Goal: Task Accomplishment & Management: Use online tool/utility

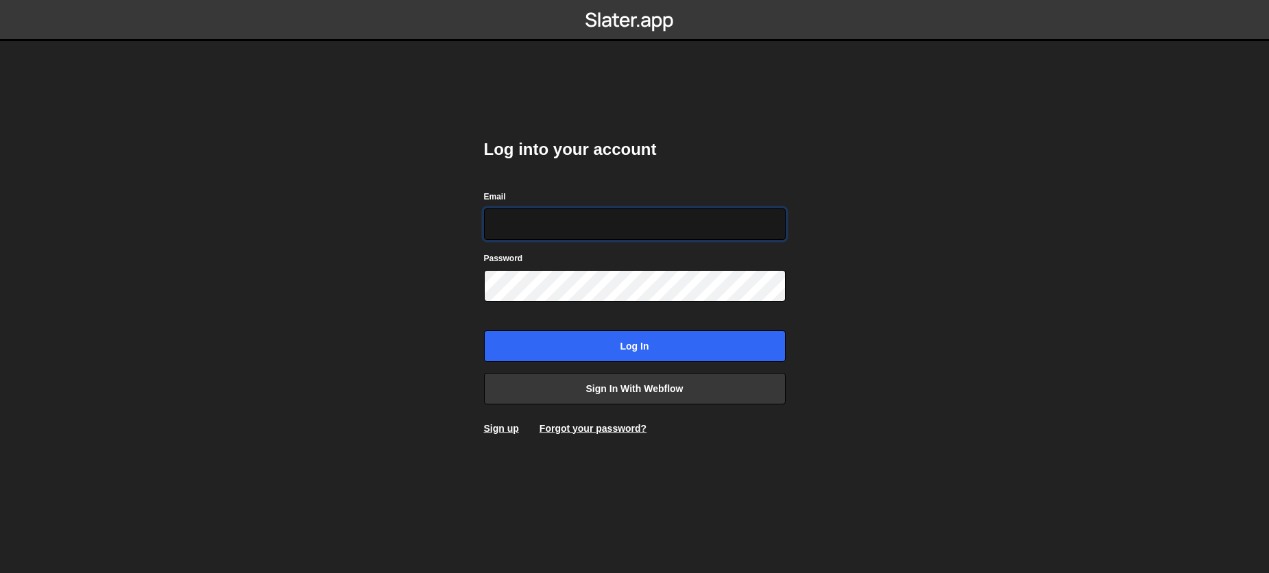
click at [675, 217] on input "Email" at bounding box center [635, 224] width 302 height 32
click at [676, 217] on input "Email" at bounding box center [635, 224] width 302 height 32
type input "geminpak@gmail.com"
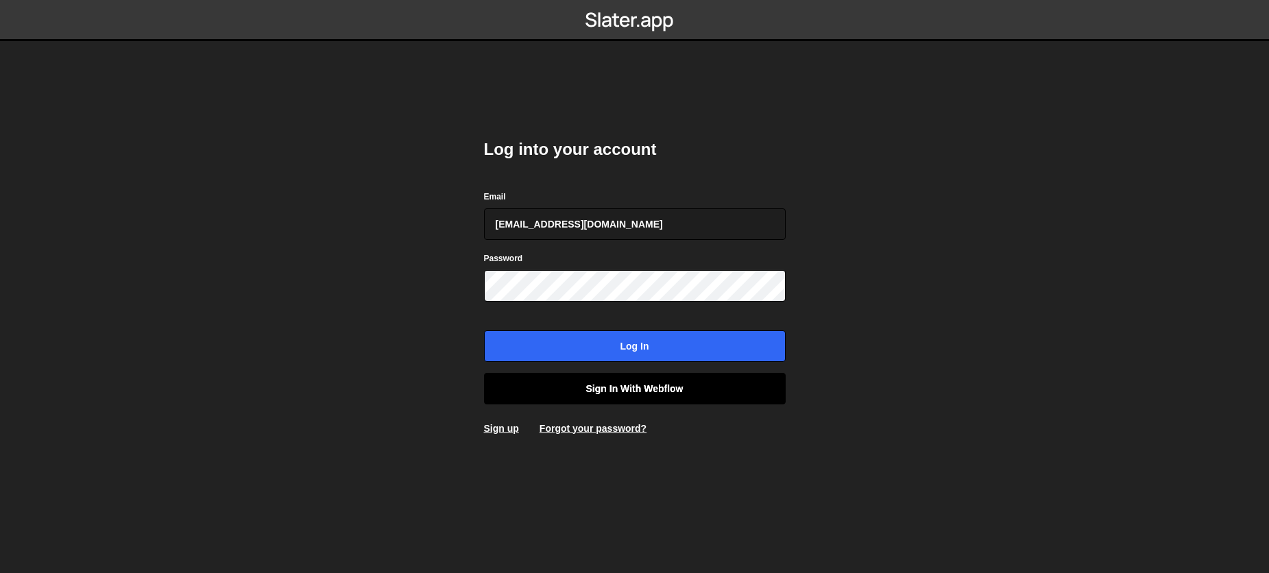
click at [677, 390] on link "Sign in with Webflow" at bounding box center [635, 389] width 302 height 32
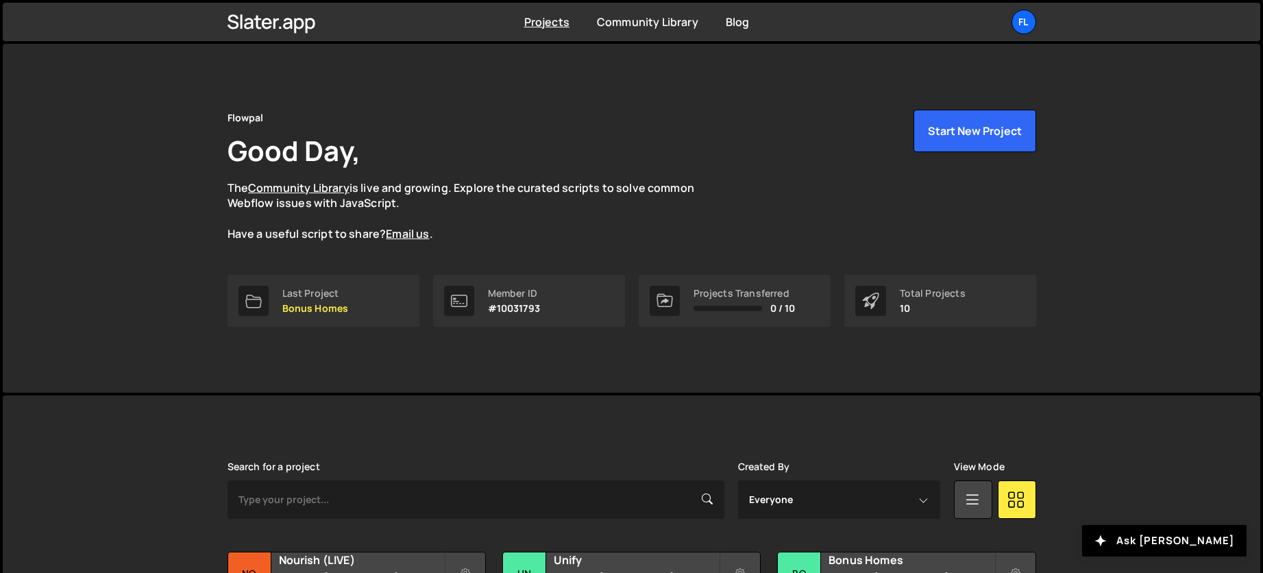
scroll to position [96, 0]
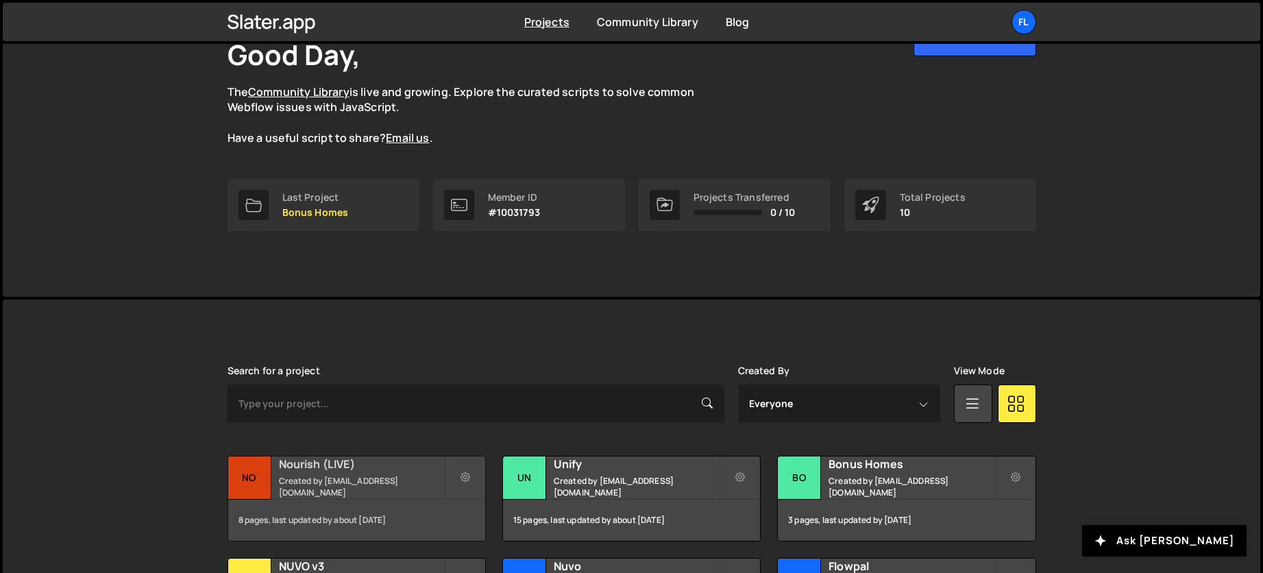
click at [308, 486] on small "Created by [EMAIL_ADDRESS][DOMAIN_NAME]" at bounding box center [361, 486] width 165 height 23
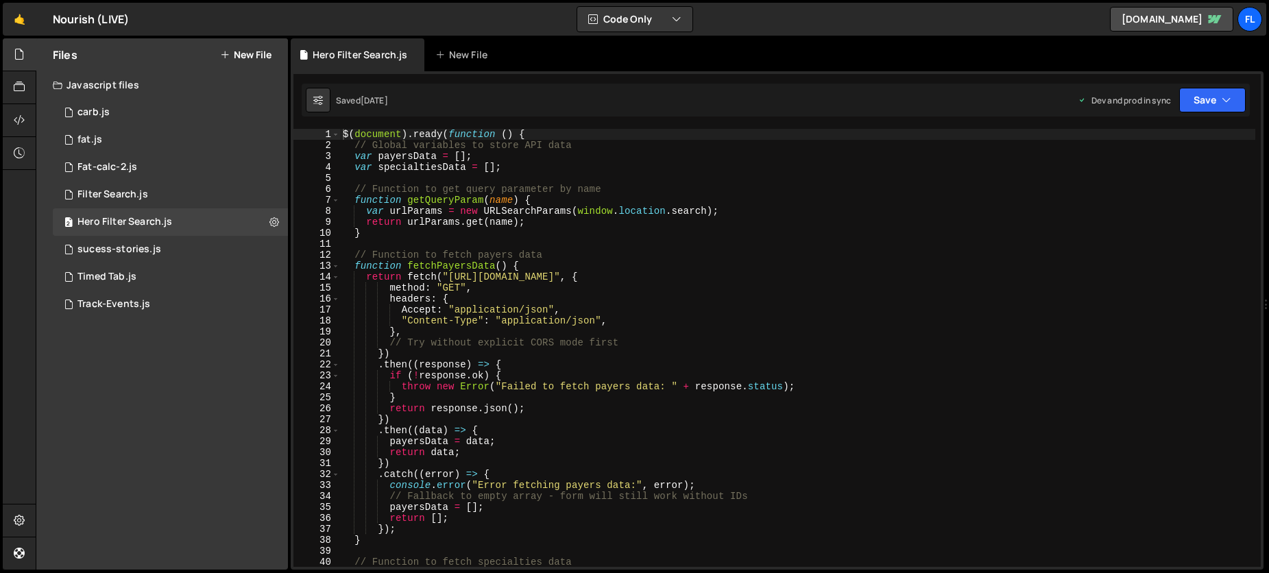
click at [655, 312] on div "$ ( document ) . ready ( function ( ) { // Global variables to store API data v…" at bounding box center [797, 359] width 915 height 460
type textarea "Accept: "application/json","
click at [655, 312] on div "$ ( document ) . ready ( function ( ) { // Global variables to store API data v…" at bounding box center [797, 359] width 915 height 460
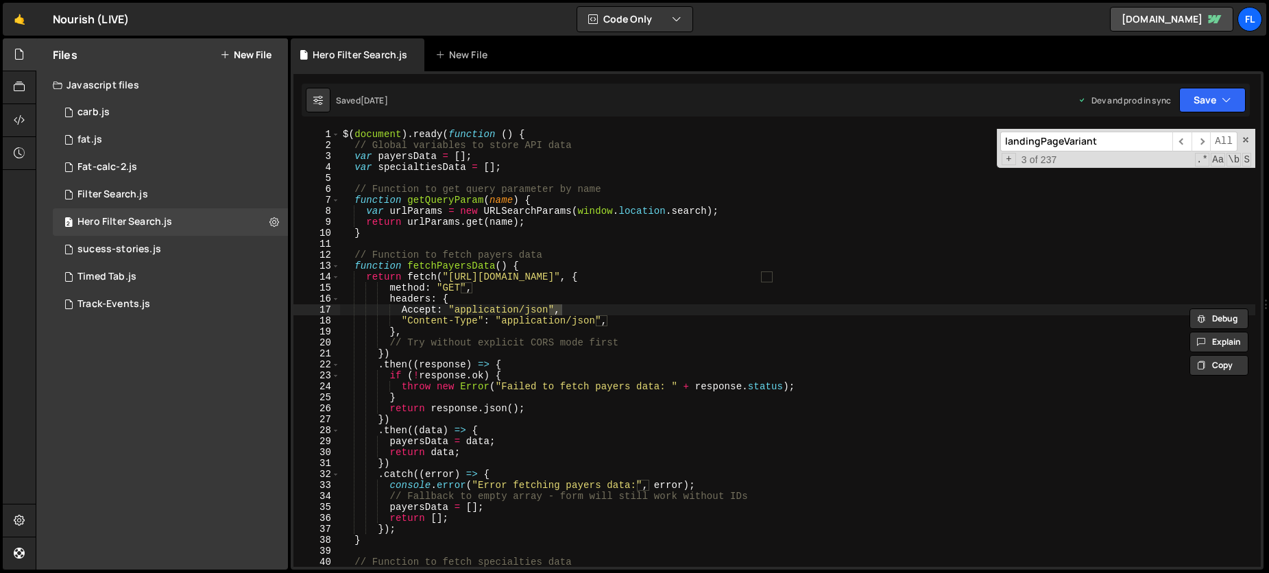
scroll to position [1975, 0]
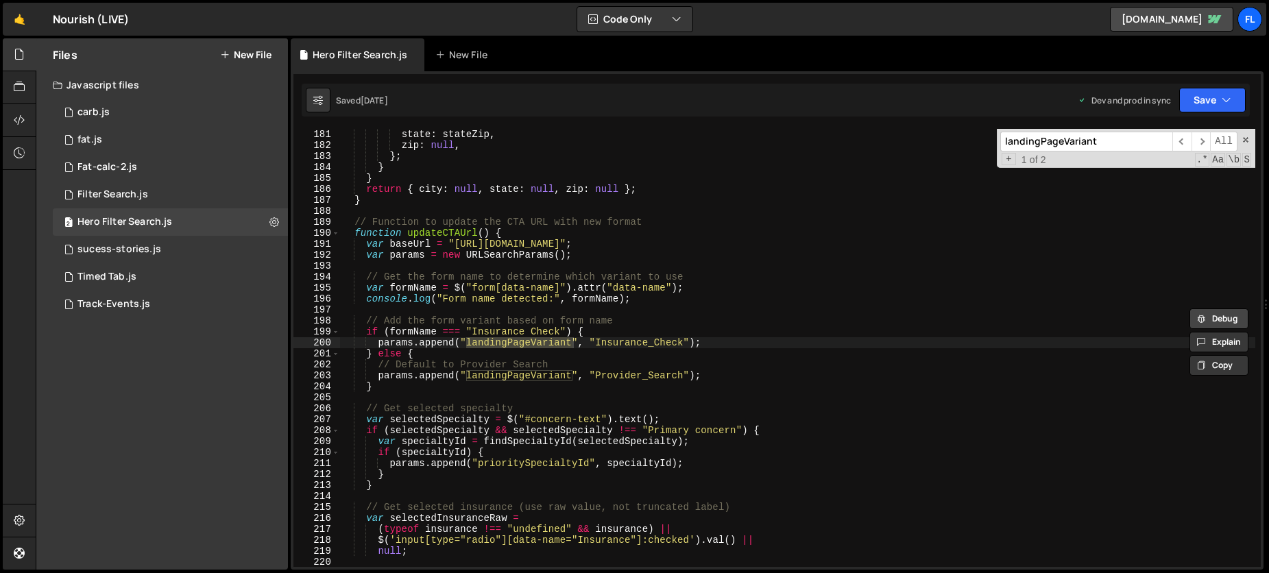
type input "landingPageVariant"
paste textarea "tionlandingPageVaria"
drag, startPoint x: 541, startPoint y: 356, endPoint x: 565, endPoint y: 348, distance: 25.4
click at [541, 356] on div "state : stateZip , zip : null , } ; } } return { city : null , state : null , z…" at bounding box center [797, 359] width 915 height 460
drag, startPoint x: 572, startPoint y: 345, endPoint x: 468, endPoint y: 346, distance: 104.2
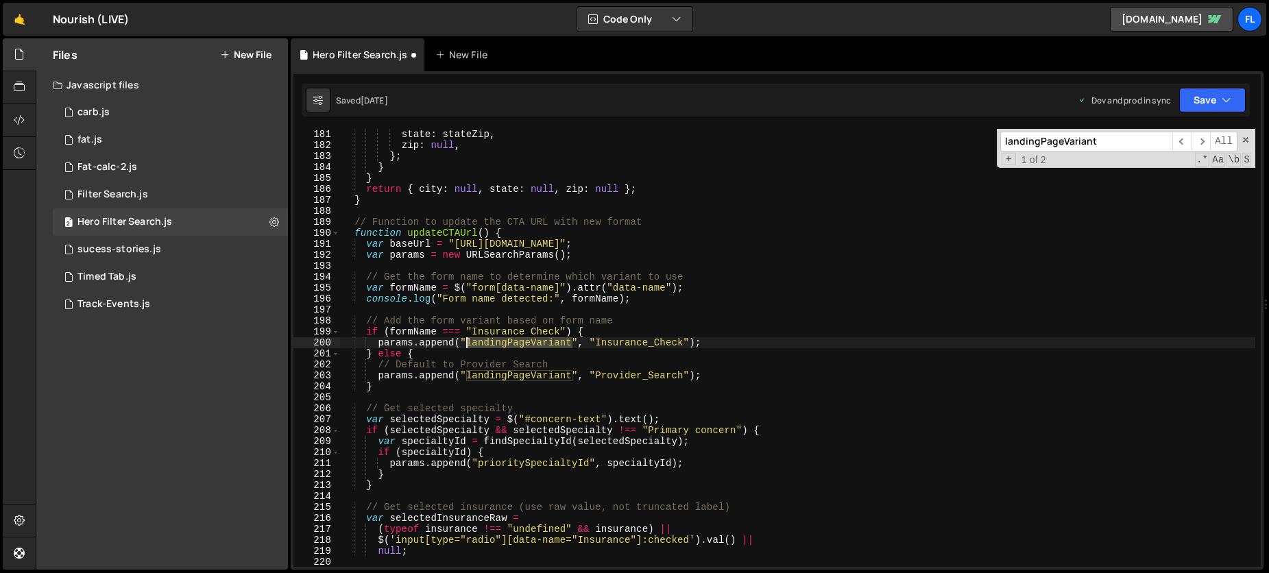
click at [468, 346] on div "state : stateZip , zip : null , } ; } } return { city : null , state : null , z…" at bounding box center [797, 359] width 915 height 460
paste textarea "tion"
click at [557, 381] on div "state : stateZip , zip : null , } ; } } return { city : null , state : null , z…" at bounding box center [797, 359] width 915 height 460
drag, startPoint x: 575, startPoint y: 374, endPoint x: 467, endPoint y: 379, distance: 108.4
click at [467, 379] on div "state : stateZip , zip : null , } ; } } return { city : null , state : null , z…" at bounding box center [797, 359] width 915 height 460
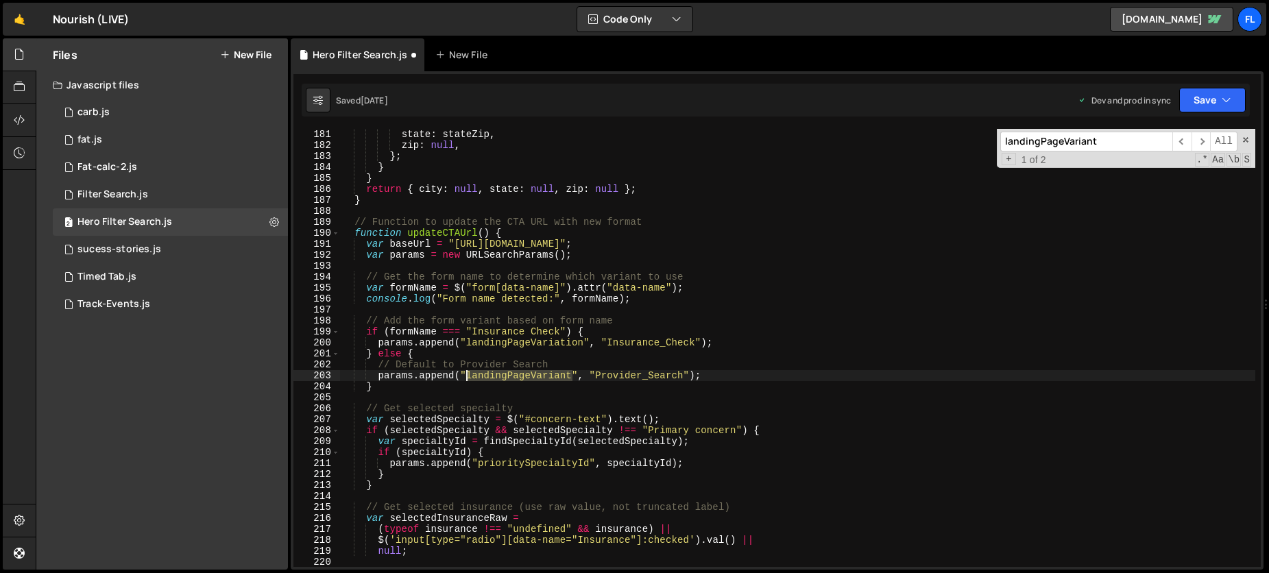
paste textarea "tion"
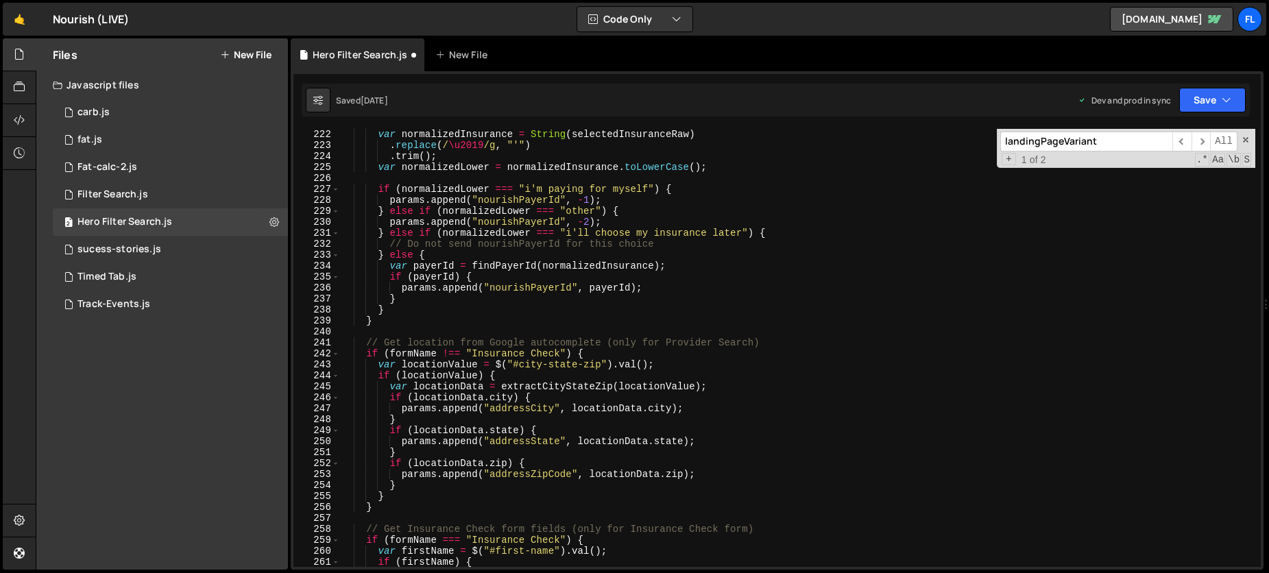
scroll to position [2683, 0]
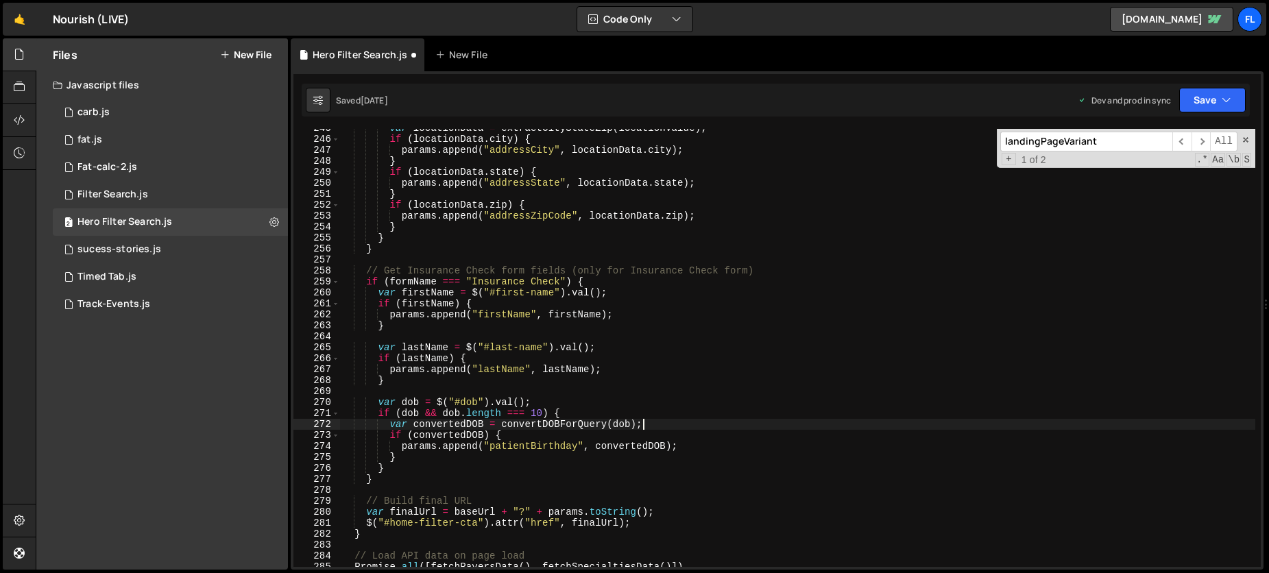
click at [694, 422] on div "var locationData = extractCityStateZip ( locationValue ) ; if ( locationData . …" at bounding box center [797, 353] width 915 height 460
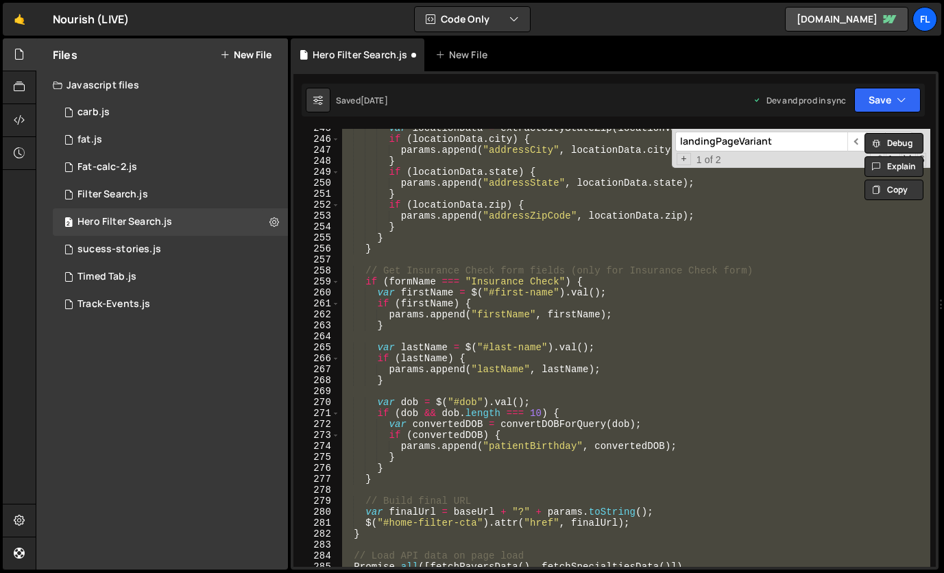
click at [454, 230] on div "var locationData = extractCityStateZip ( locationValue ) ; if ( locationData . …" at bounding box center [634, 348] width 591 height 438
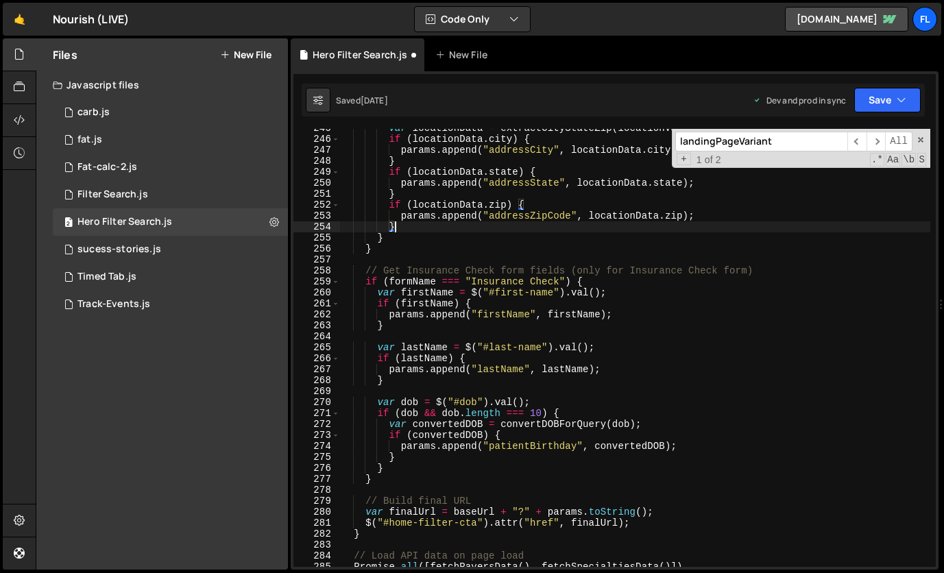
click at [491, 278] on div "var locationData = extractCityStateZip ( locationValue ) ; if ( locationData . …" at bounding box center [634, 353] width 591 height 460
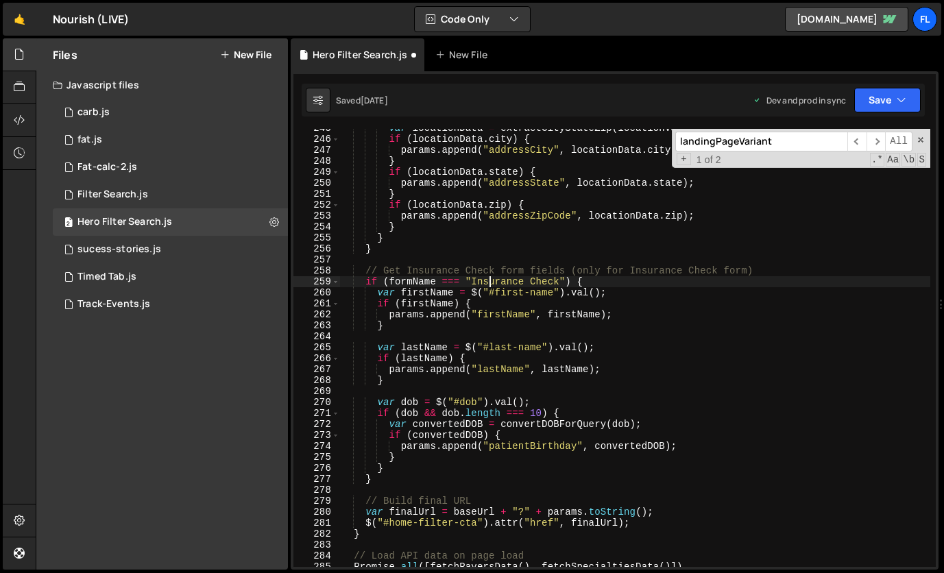
click at [404, 241] on div "var locationData = extractCityStateZip ( locationValue ) ; if ( locationData . …" at bounding box center [634, 353] width 591 height 460
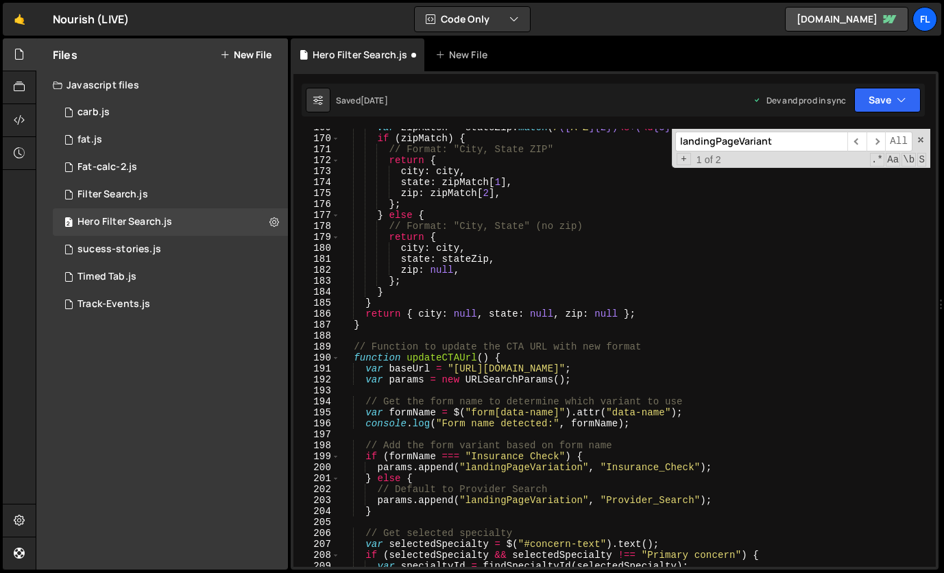
scroll to position [1892, 0]
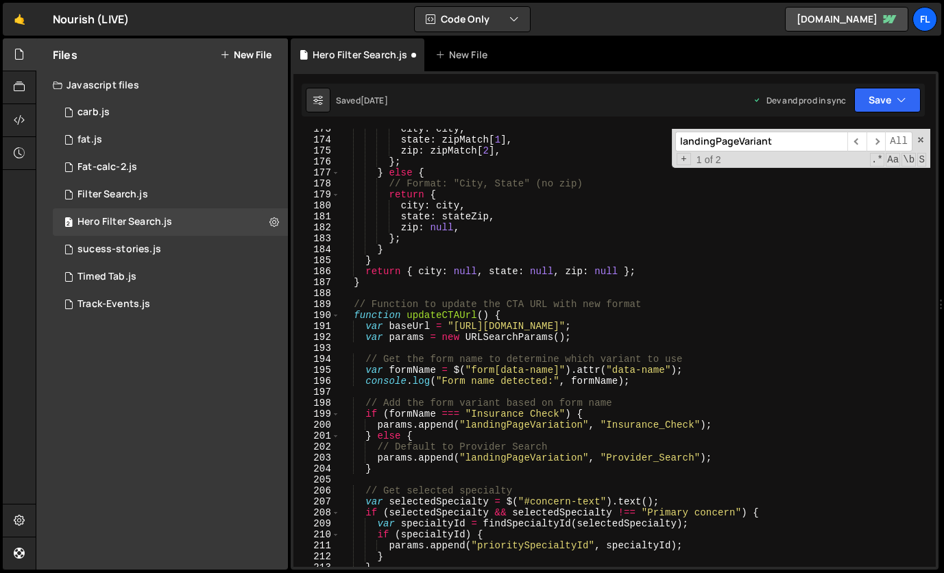
click at [605, 413] on div "city : city , state : zipMatch [ 1 ] , zip : zipMatch [ 2 ] , } ; } else { // F…" at bounding box center [634, 353] width 591 height 460
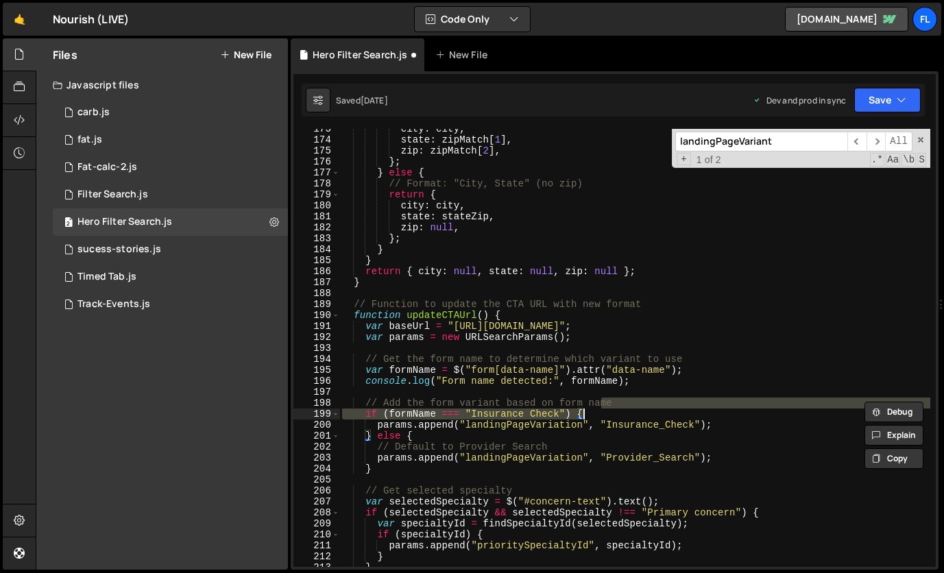
click at [607, 414] on div "city : city , state : zipMatch [ 1 ] , zip : zipMatch [ 2 ] , } ; } else { // F…" at bounding box center [634, 348] width 591 height 438
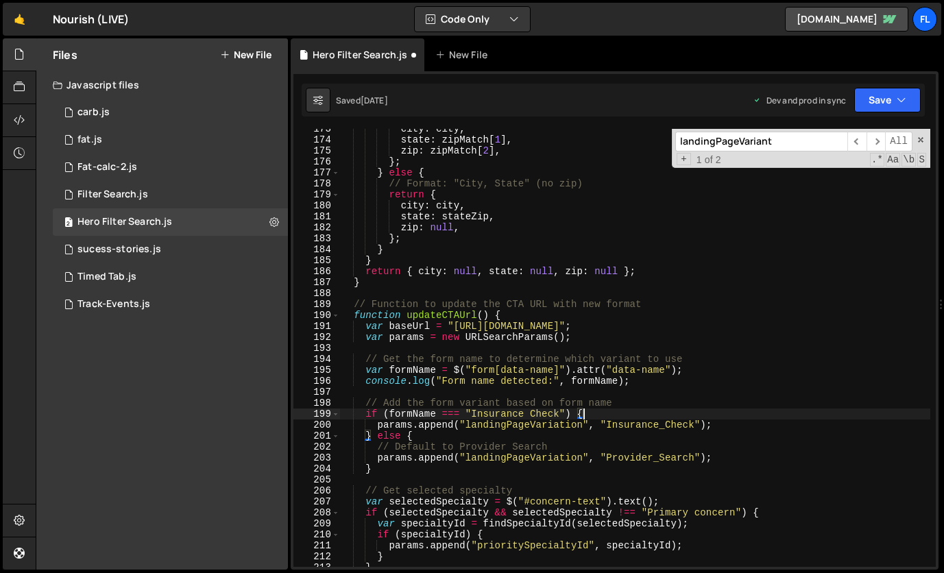
click at [498, 314] on div "city : city , state : zipMatch [ 1 ] , zip : zipMatch [ 2 ] , } ; } else { // F…" at bounding box center [634, 353] width 591 height 460
type textarea "function updateCTAUrl() {"
click at [479, 291] on div "city : city , state : zipMatch [ 1 ] , zip : zipMatch [ 2 ] , } ; } else { // F…" at bounding box center [634, 353] width 591 height 460
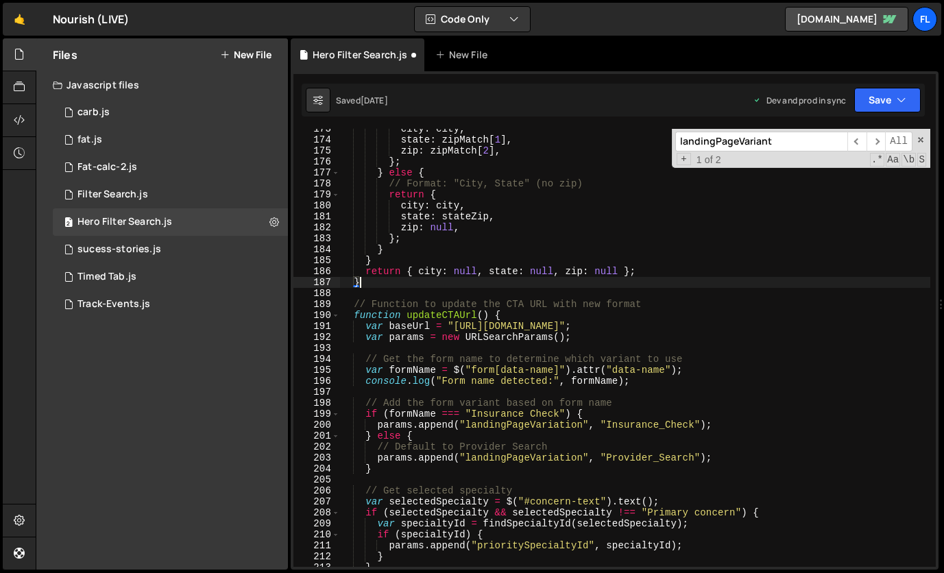
click at [470, 287] on div "city : city , state : zipMatch [ 1 ] , zip : zipMatch [ 2 ] , } ; } else { // F…" at bounding box center [634, 353] width 591 height 460
type textarea "}"
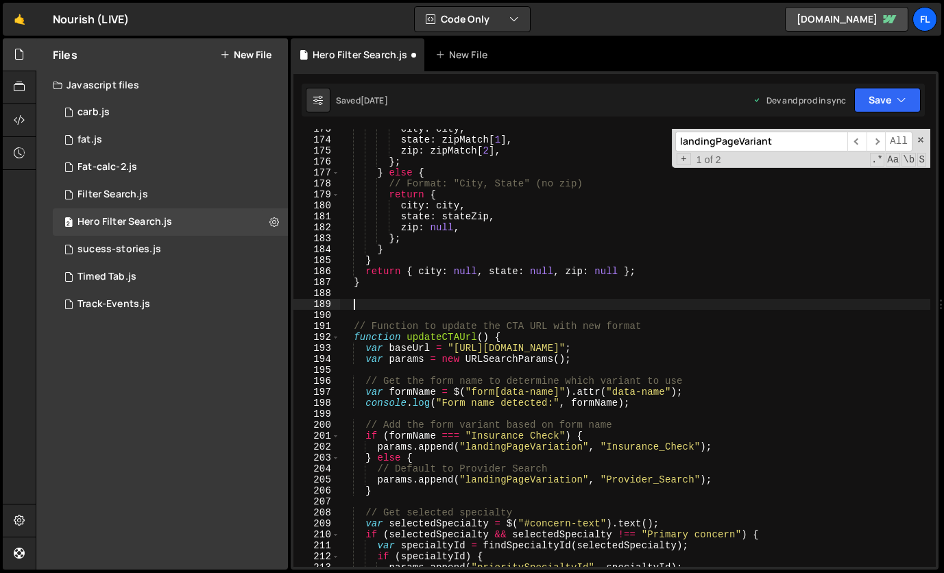
click at [497, 300] on div "city : city , state : zipMatch [ 1 ] , zip : zipMatch [ 2 ] , } ; } else { // F…" at bounding box center [634, 353] width 591 height 460
paste textarea "}"
type textarea "}"
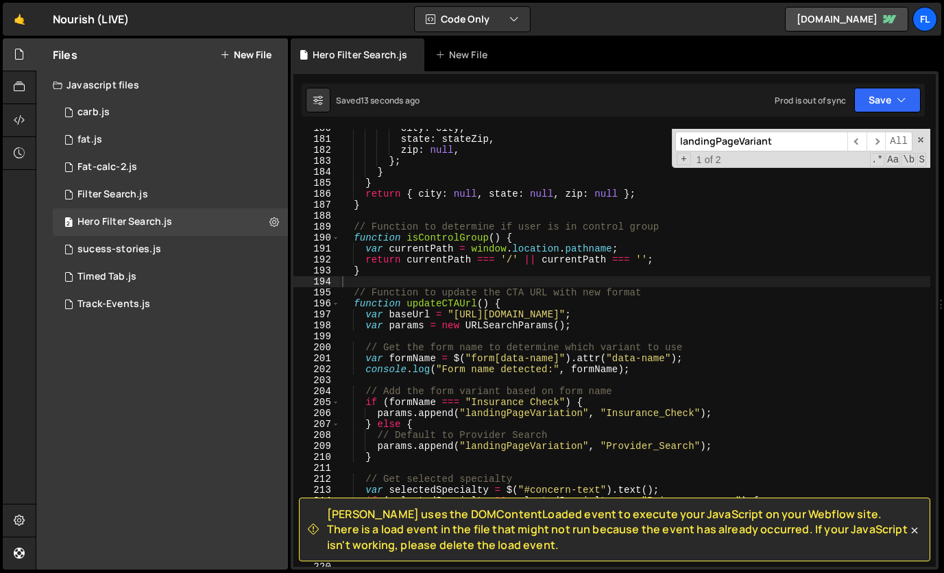
scroll to position [1981, 0]
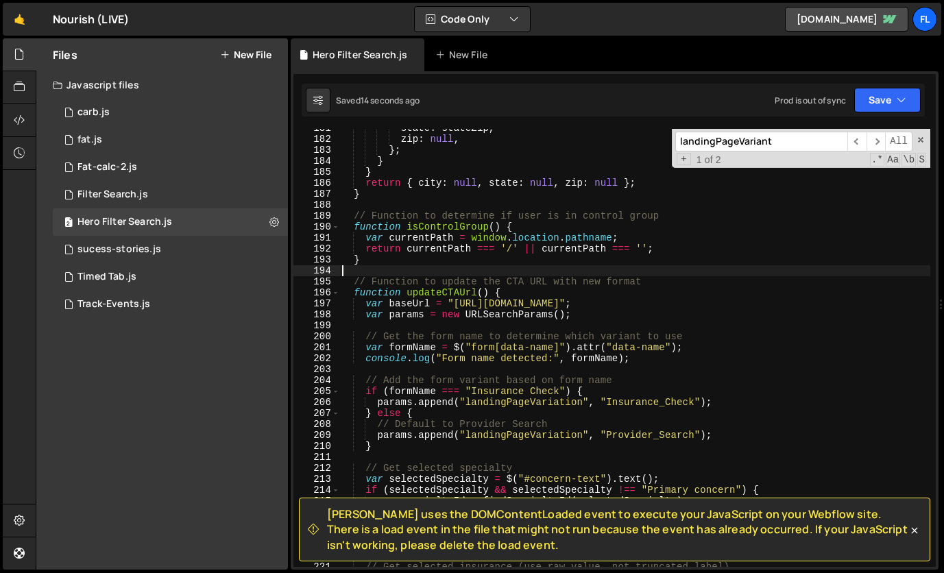
click at [387, 439] on div "state : stateZip , zip : null , } ; } } return { city : null , state : null , z…" at bounding box center [634, 353] width 591 height 460
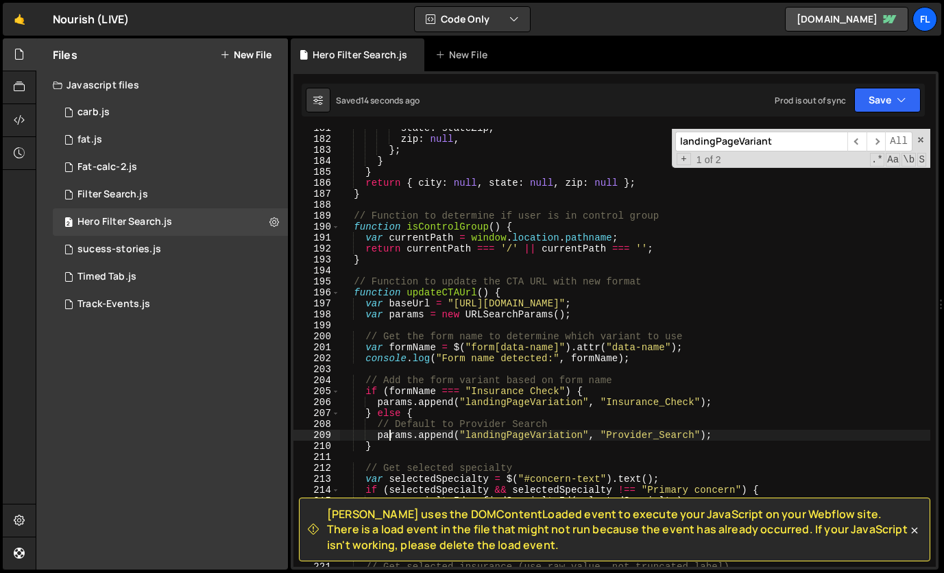
click at [389, 444] on div "state : stateZip , zip : null , } ; } } return { city : null , state : null , z…" at bounding box center [634, 353] width 591 height 460
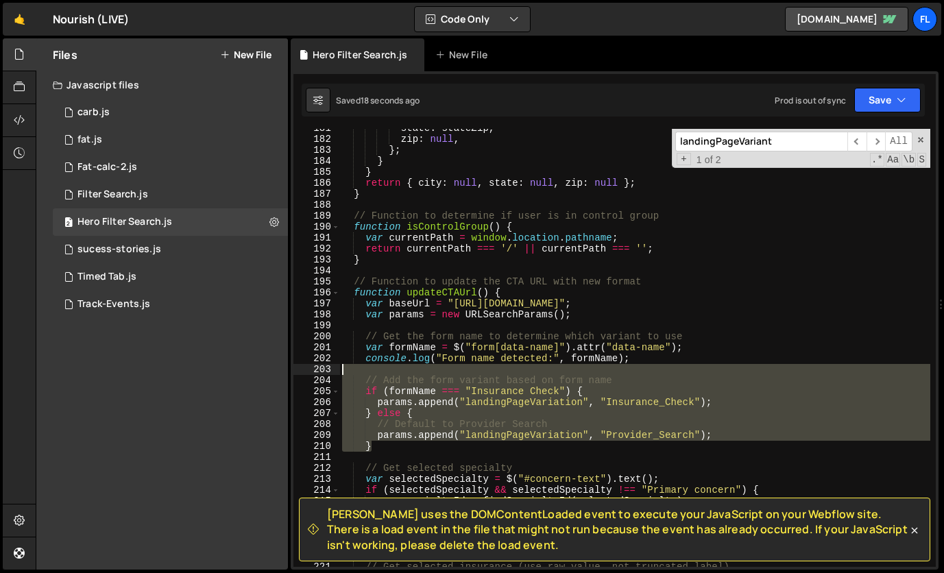
drag, startPoint x: 389, startPoint y: 446, endPoint x: 317, endPoint y: 372, distance: 103.3
click at [317, 372] on div "} 181 182 183 184 185 186 187 188 189 190 191 192 193 194 195 196 197 198 199 2…" at bounding box center [614, 348] width 642 height 438
paste textarea "}"
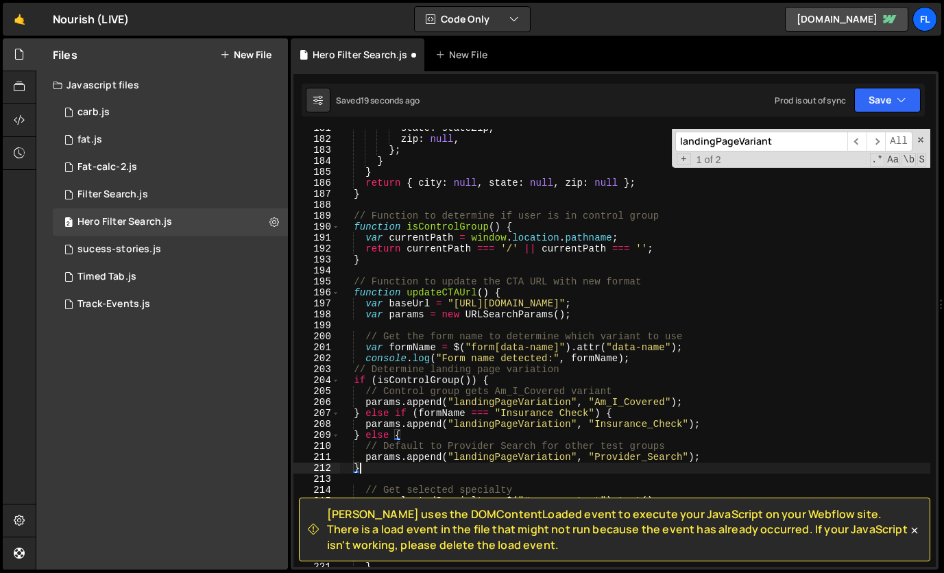
click at [661, 356] on div "state : stateZip , zip : null , } ; } } return { city : null , state : null , z…" at bounding box center [634, 353] width 591 height 460
type textarea "console.log("Form name detected:", formName);"
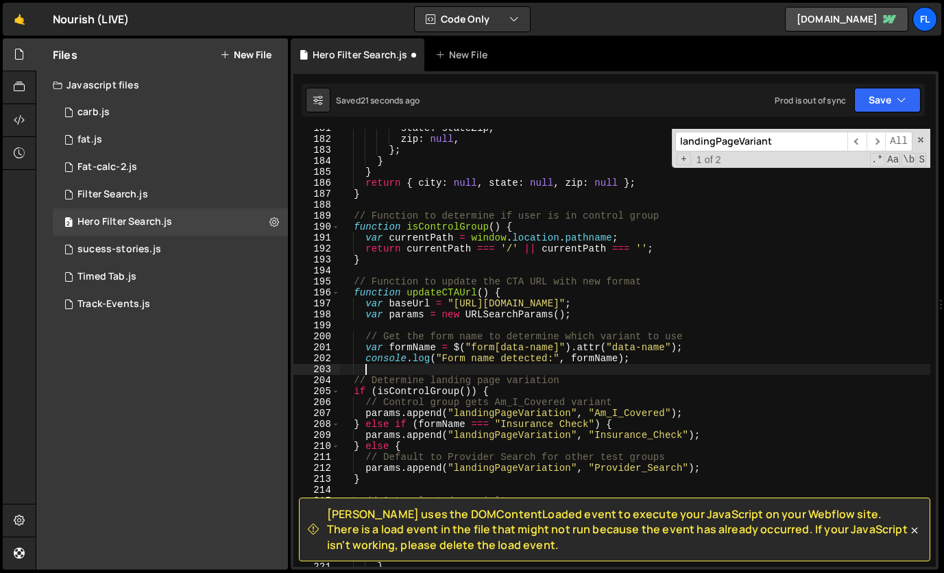
scroll to position [0, 0]
click at [727, 324] on div "state : stateZip , zip : null , } ; } } return { city : null , state : null , z…" at bounding box center [634, 353] width 591 height 460
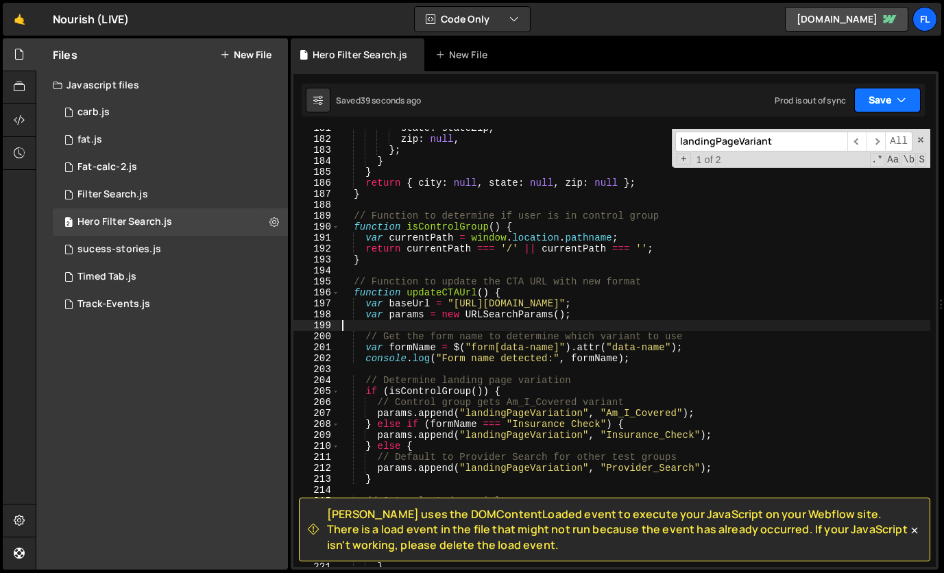
click at [880, 108] on button "Save" at bounding box center [887, 100] width 66 height 25
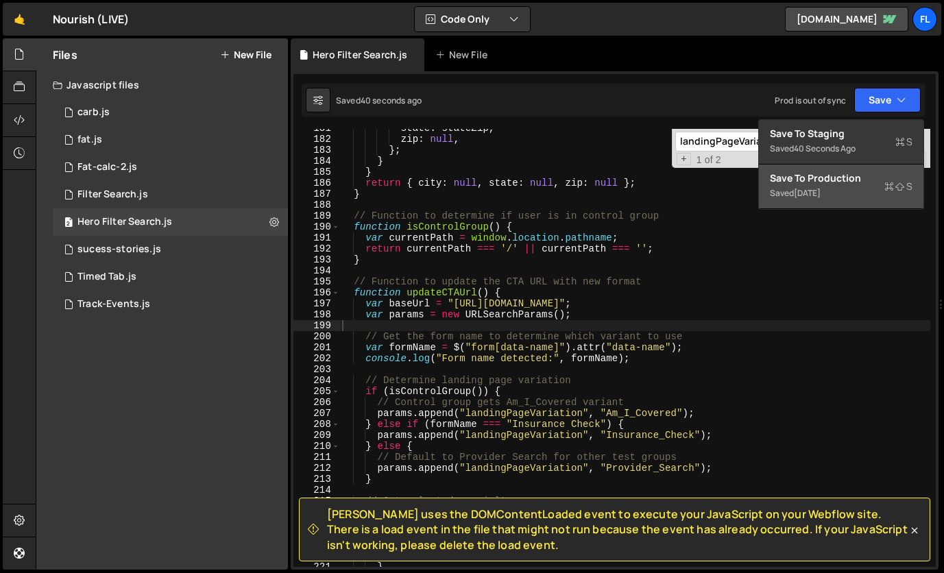
click at [845, 191] on div "Saved 2 weeks ago" at bounding box center [841, 193] width 143 height 16
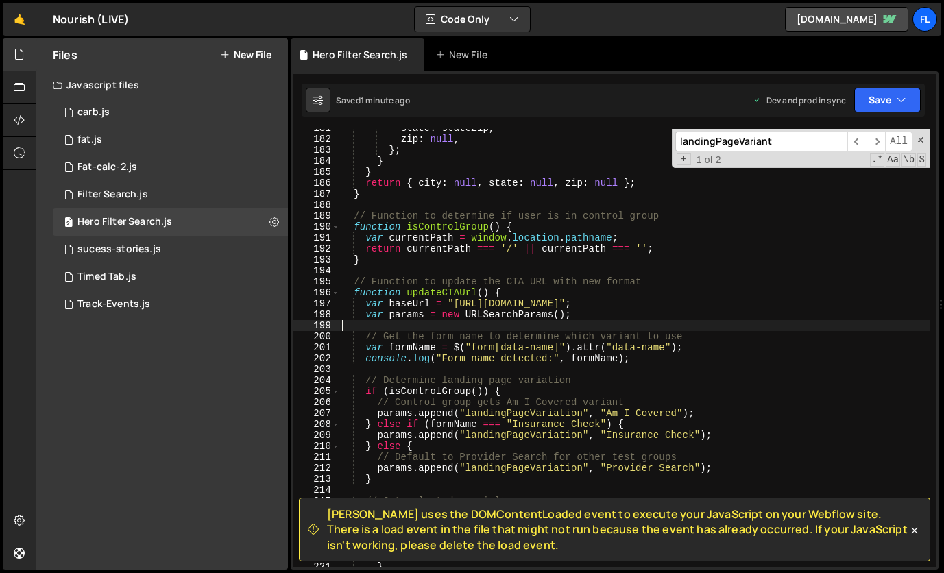
click at [496, 330] on div "state : stateZip , zip : null , } ; } } return { city : null , state : null , z…" at bounding box center [634, 353] width 591 height 460
click at [596, 265] on div "state : stateZip , zip : null , } ; } } return { city : null , state : null , z…" at bounding box center [634, 353] width 591 height 460
type textarea "}"
click at [270, 223] on icon at bounding box center [274, 221] width 10 height 13
type input "Hero Filter Search"
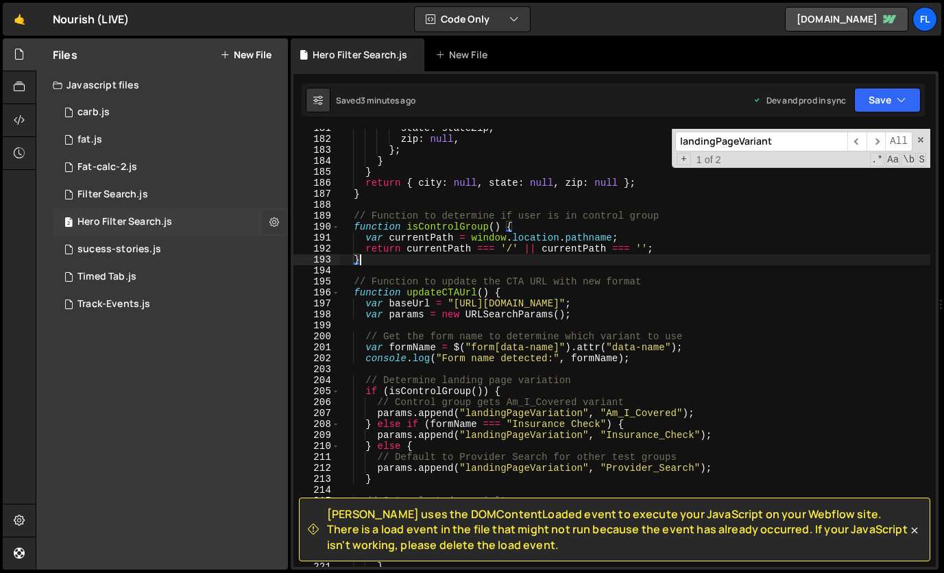
radio input "true"
checkbox input "true"
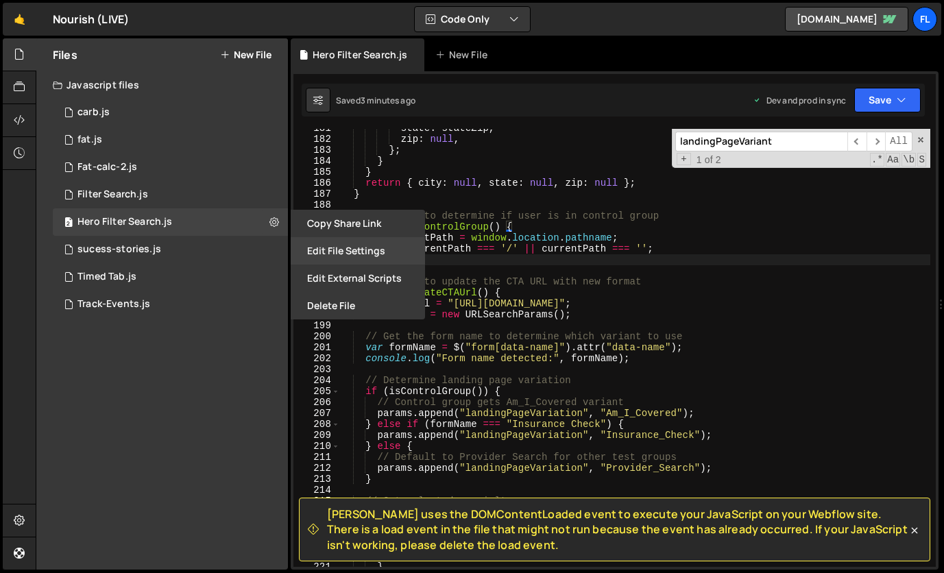
click at [360, 258] on button "Edit File Settings" at bounding box center [358, 250] width 134 height 27
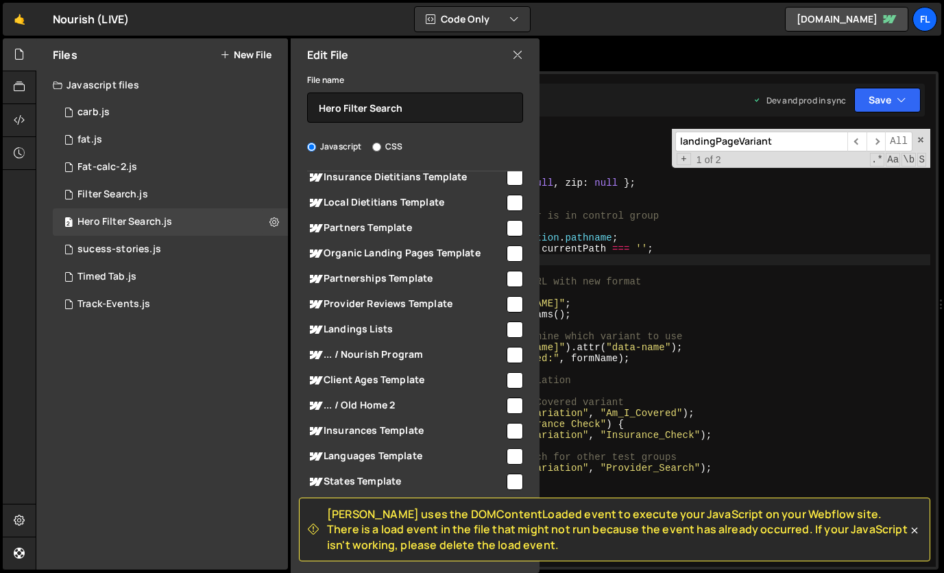
scroll to position [1366, 0]
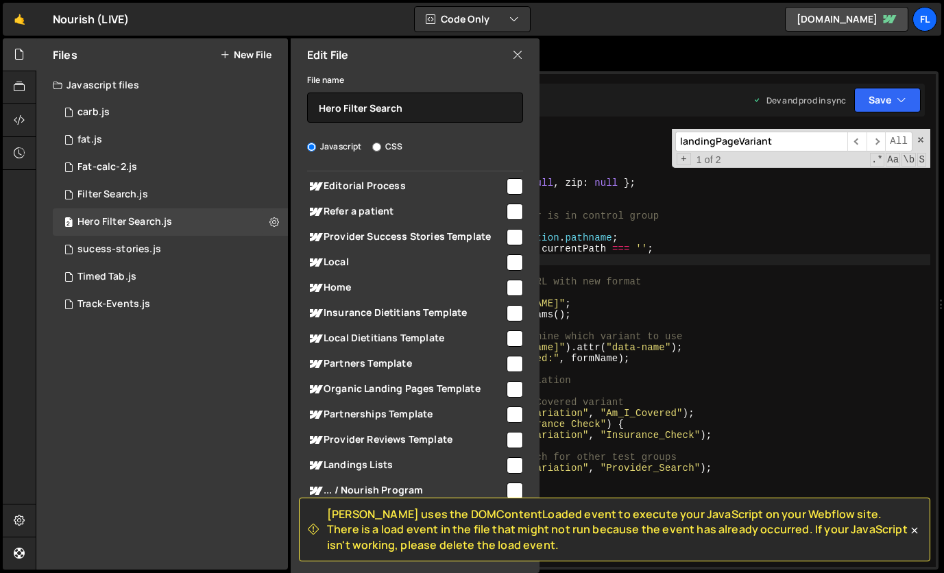
click at [514, 290] on input "checkbox" at bounding box center [515, 288] width 16 height 16
checkbox input "true"
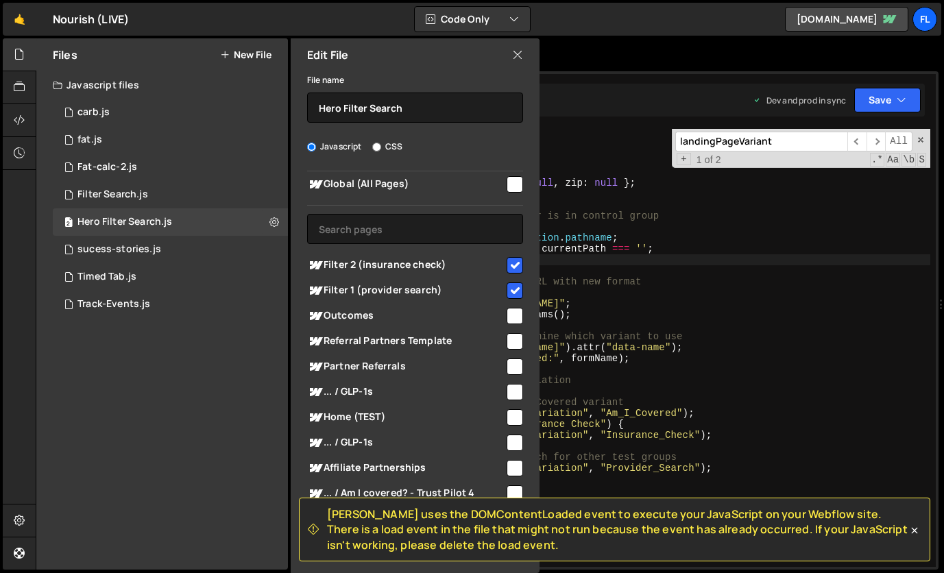
scroll to position [0, 0]
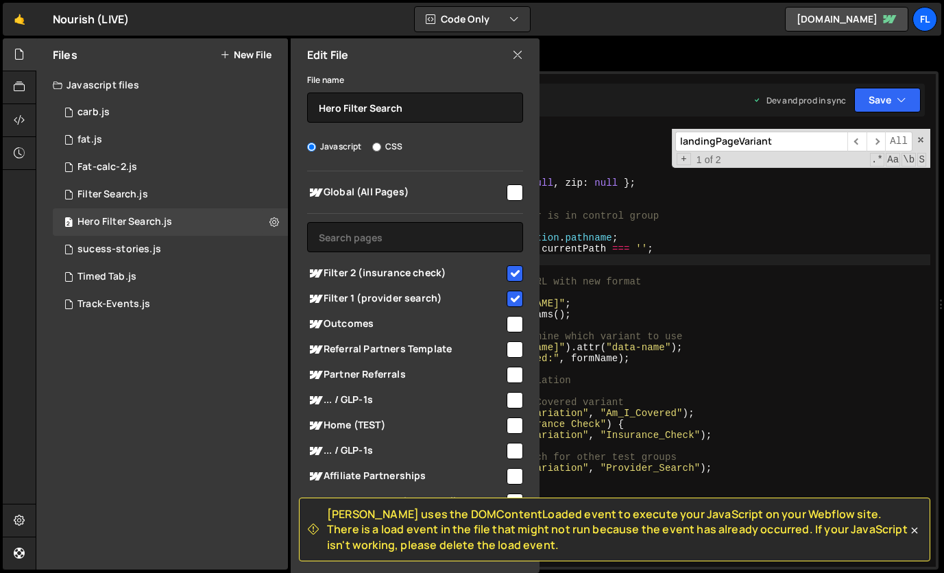
click at [516, 58] on icon at bounding box center [517, 54] width 11 height 15
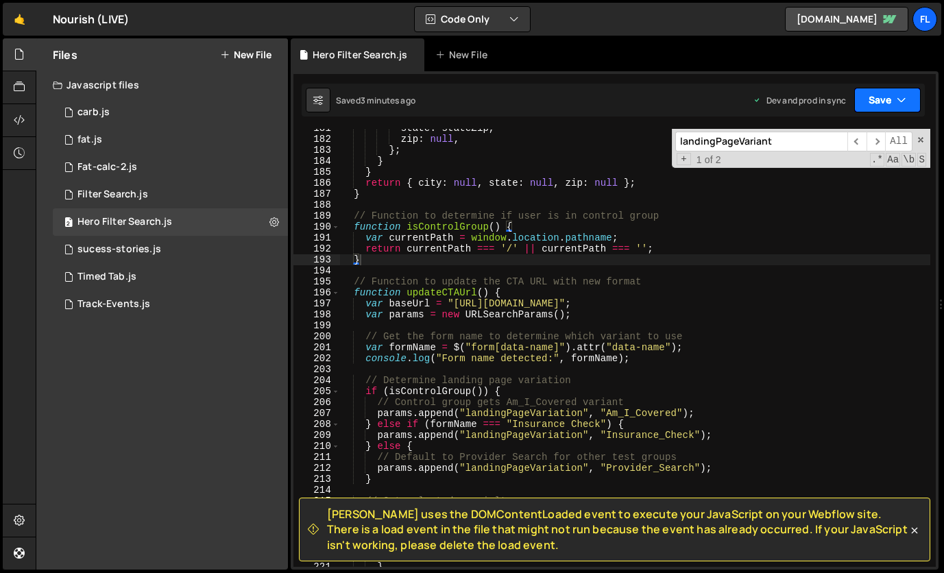
click at [894, 100] on button "Save" at bounding box center [887, 100] width 66 height 25
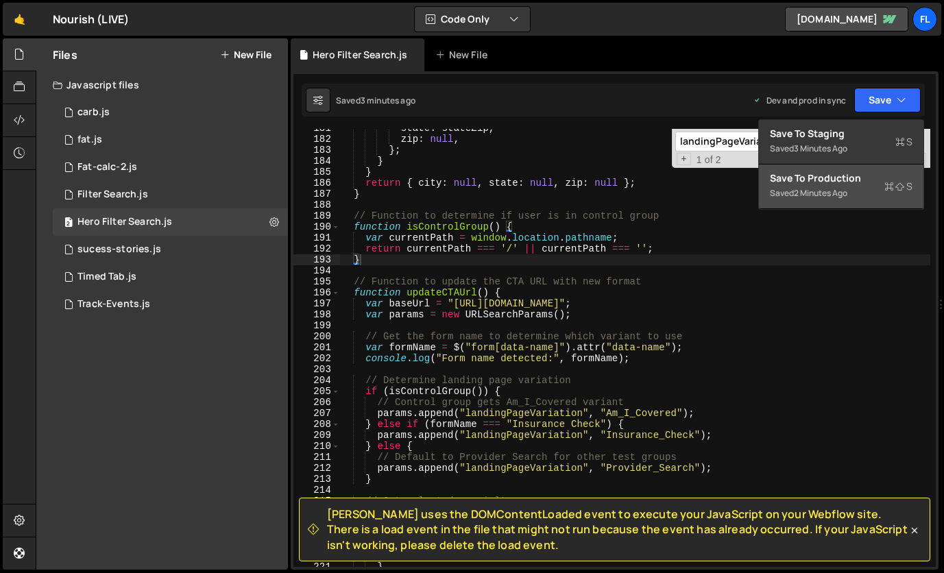
click at [838, 187] on div "2 minutes ago" at bounding box center [820, 193] width 53 height 12
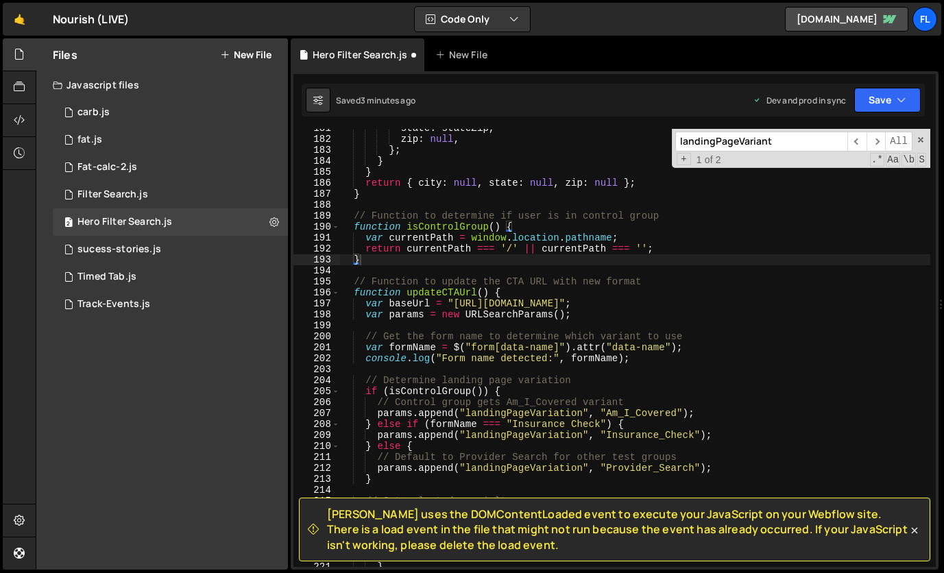
type textarea "// Function to update the CTA URL with new format"
click at [686, 287] on div "state : stateZip , zip : null , } ; } } return { city : null , state : null , z…" at bounding box center [634, 353] width 591 height 460
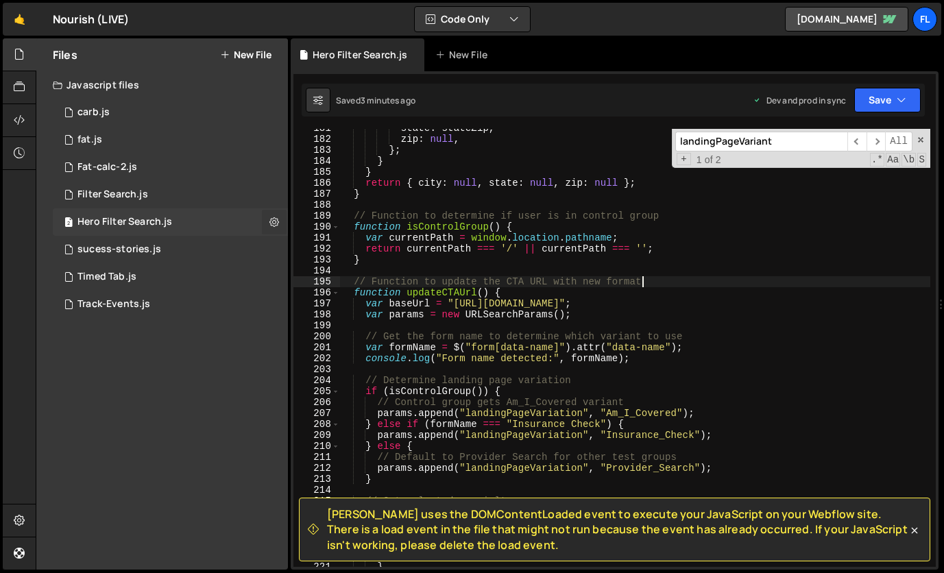
click at [283, 220] on button at bounding box center [274, 222] width 25 height 25
type input "Hero Filter Search"
radio input "true"
checkbox input "true"
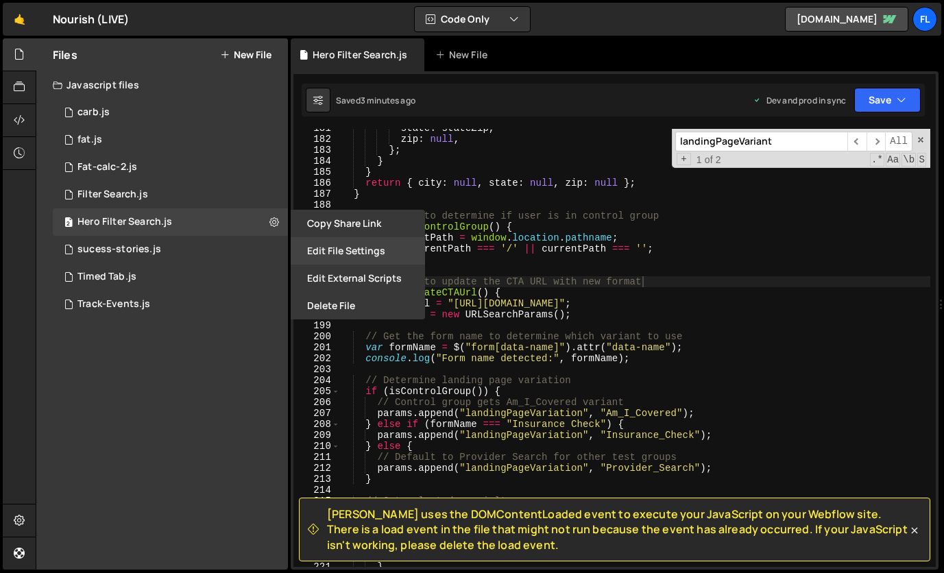
drag, startPoint x: 366, startPoint y: 288, endPoint x: 368, endPoint y: 247, distance: 40.5
click at [368, 247] on div "Copy share link Edit File Settings Edit External Scripts Delete File" at bounding box center [356, 265] width 137 height 110
click at [368, 247] on button "Edit File Settings" at bounding box center [358, 250] width 134 height 27
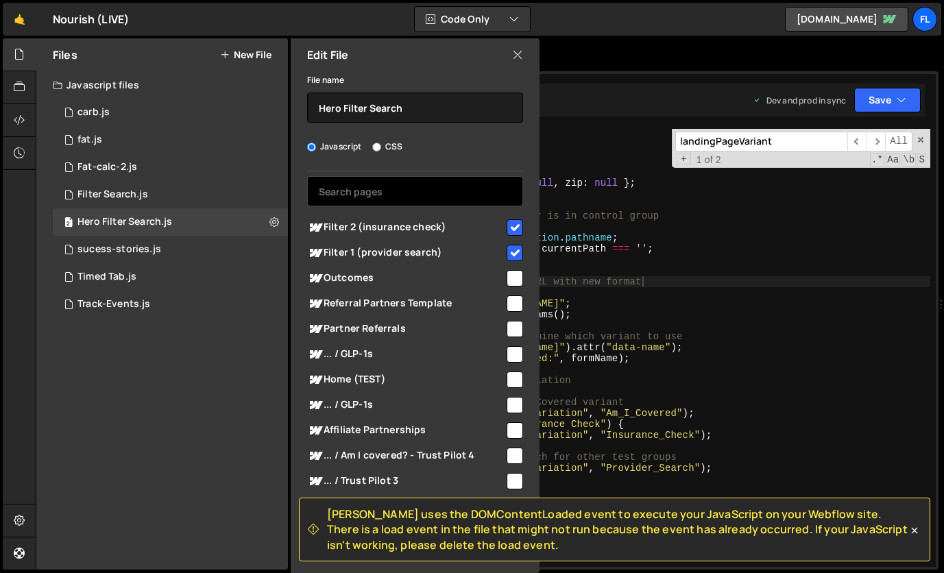
scroll to position [28, 0]
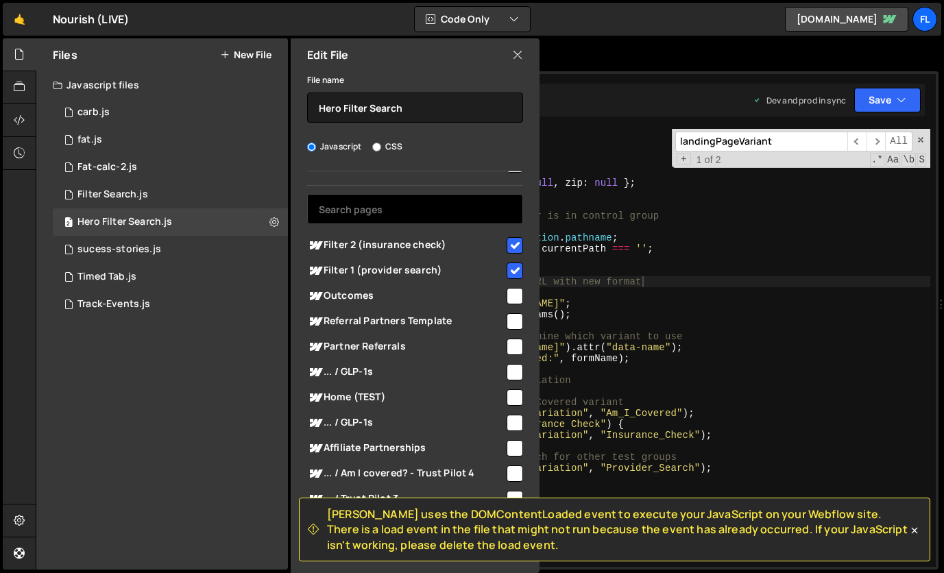
click at [448, 208] on input "text" at bounding box center [415, 209] width 216 height 30
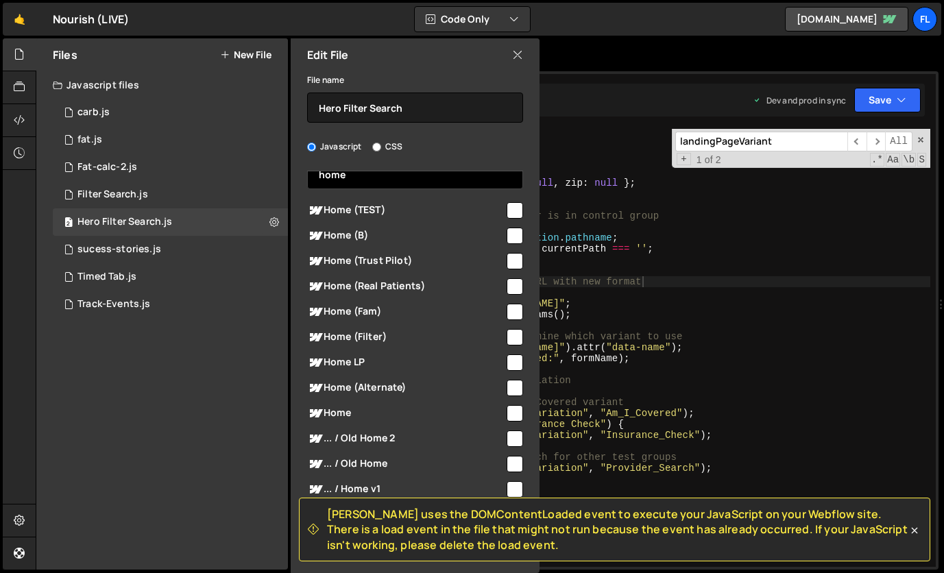
scroll to position [74, 0]
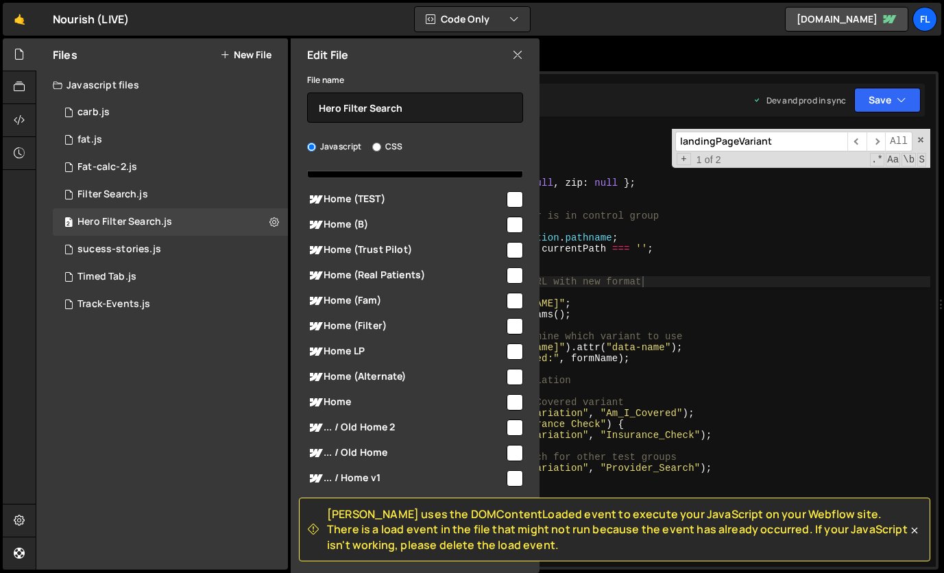
type input "home"
click at [507, 402] on input "checkbox" at bounding box center [515, 402] width 16 height 16
checkbox input "true"
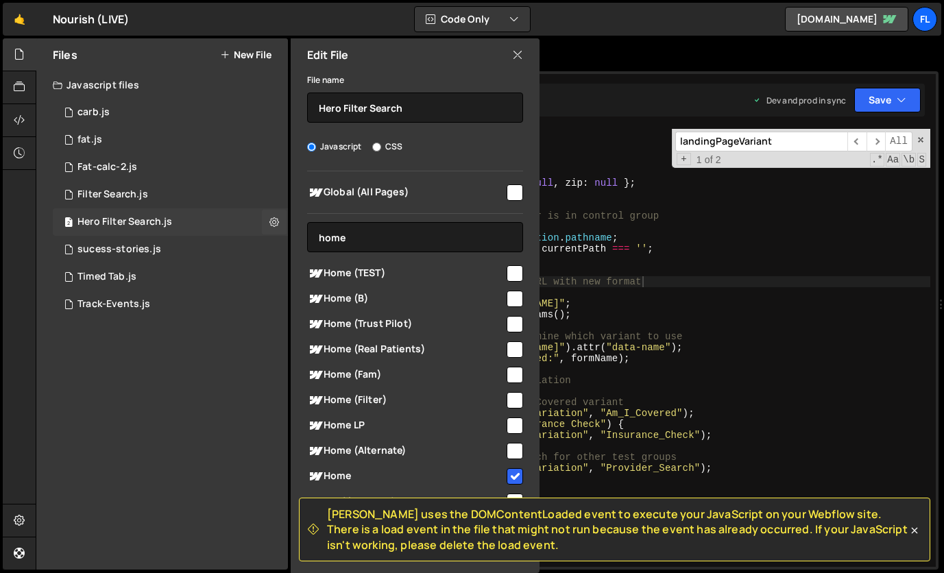
click at [197, 225] on div "2 Hero Filter Search.js 0" at bounding box center [170, 221] width 235 height 27
checkbox input "false"
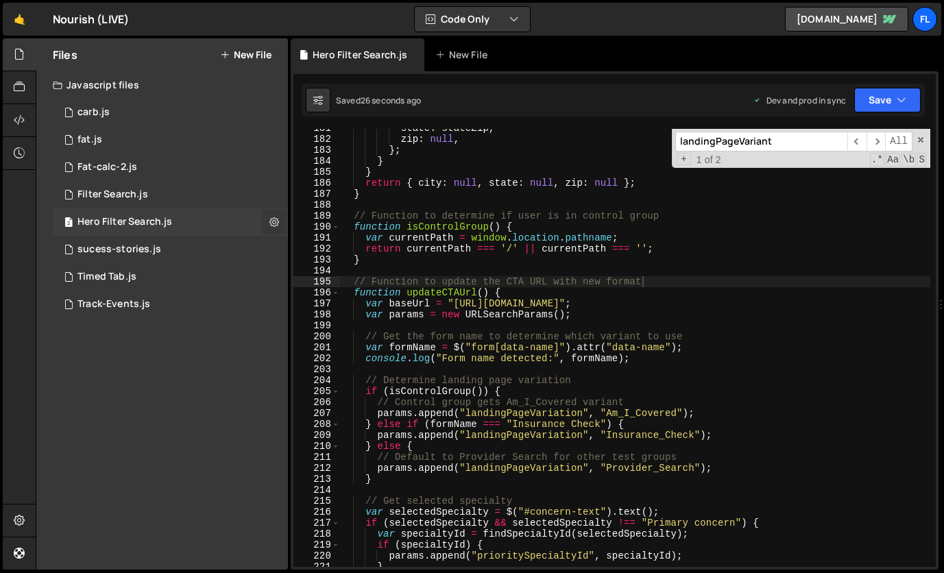
click at [271, 217] on icon at bounding box center [274, 221] width 10 height 13
type input "Hero Filter Search"
radio input "true"
checkbox input "true"
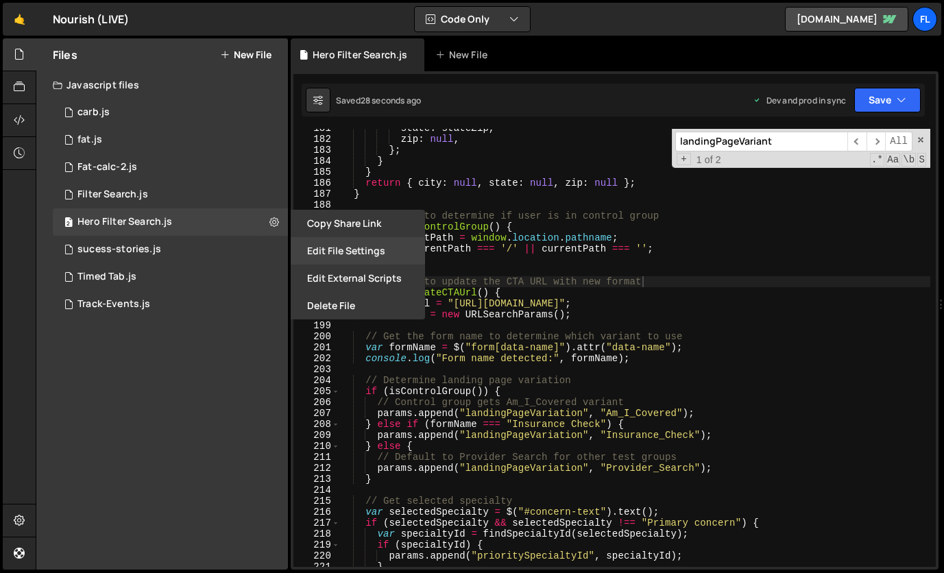
click at [372, 256] on button "Edit File Settings" at bounding box center [358, 250] width 134 height 27
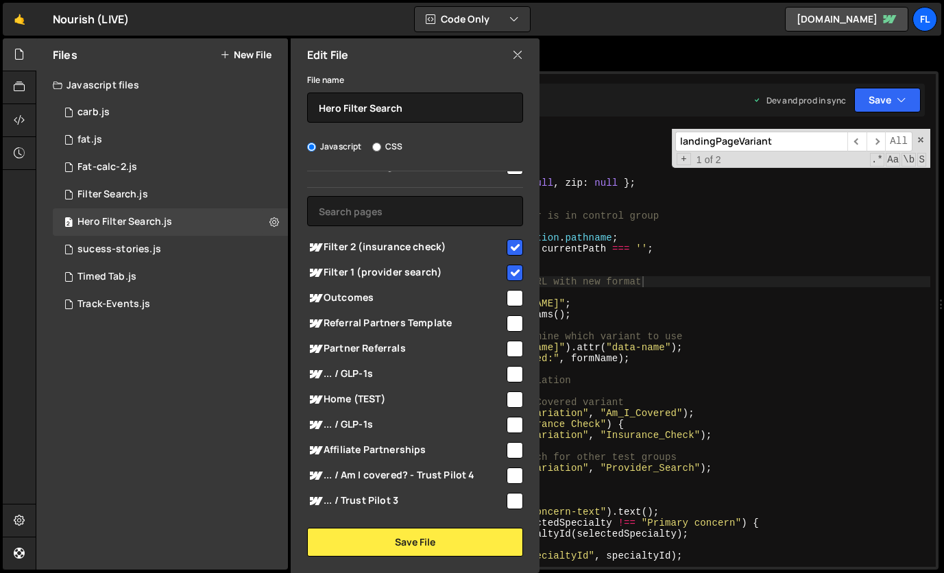
scroll to position [18, 0]
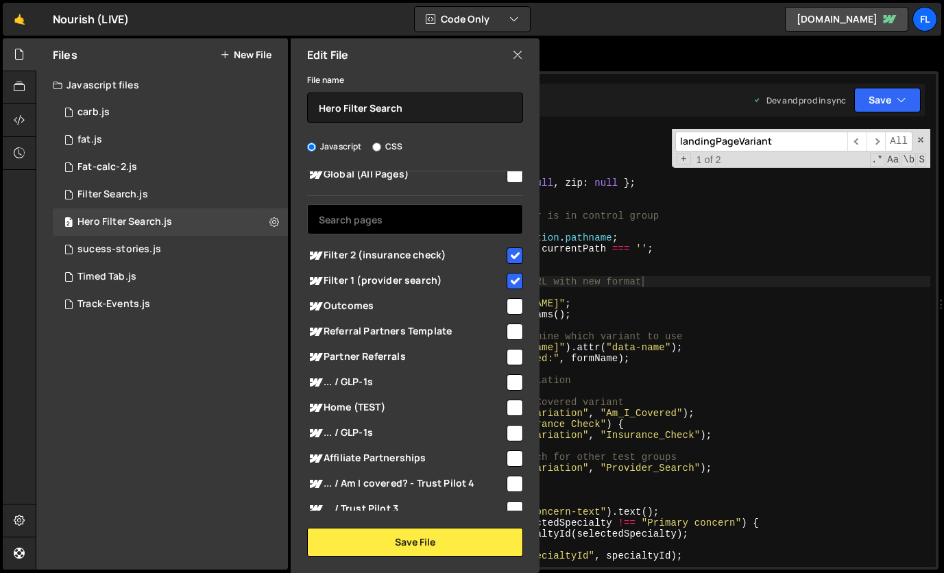
click at [434, 231] on input "text" at bounding box center [415, 219] width 216 height 30
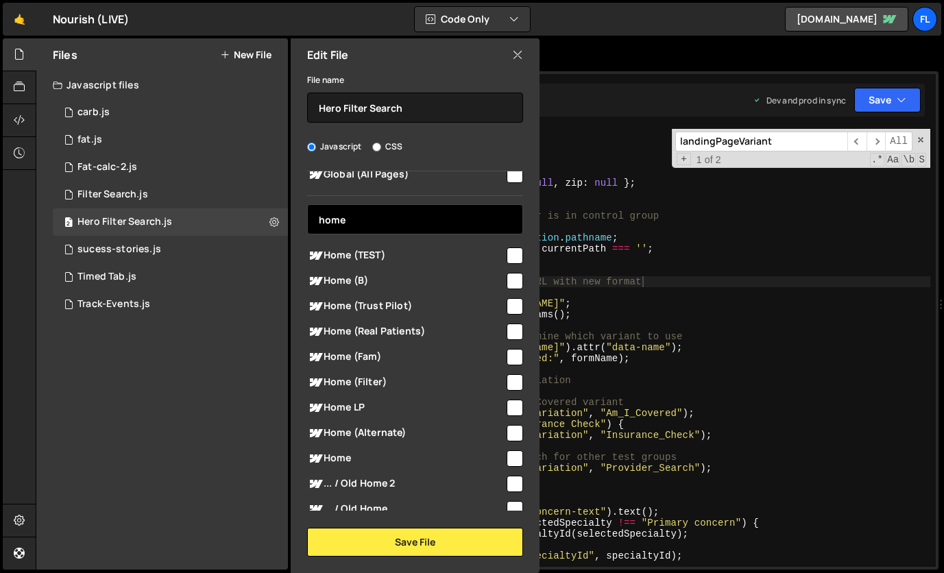
scroll to position [74, 0]
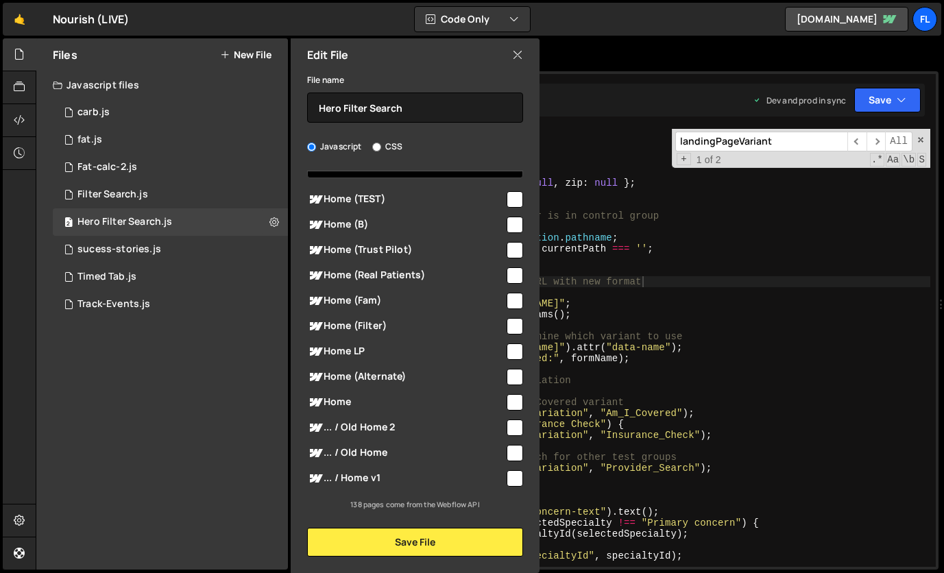
type input "home"
click at [513, 400] on input "checkbox" at bounding box center [515, 402] width 16 height 16
checkbox input "true"
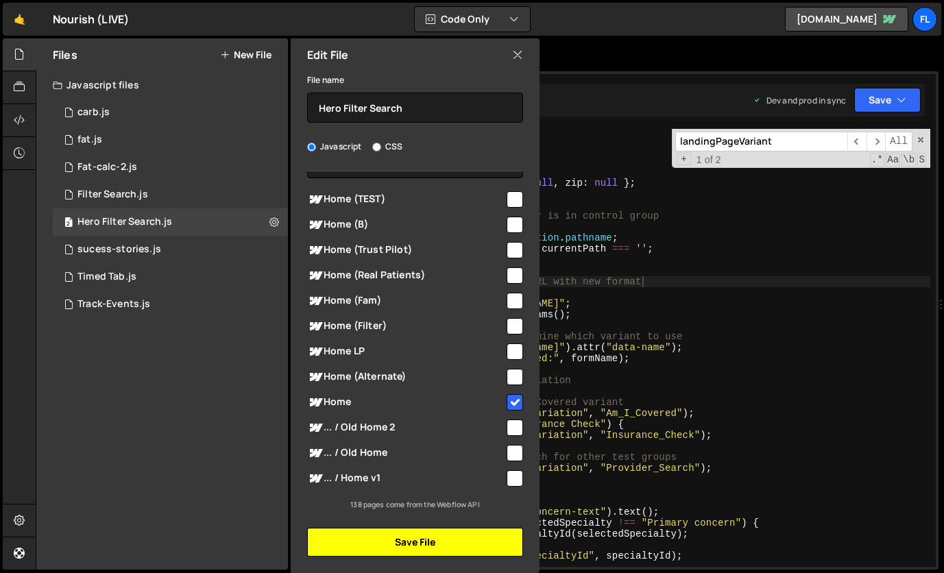
click at [451, 545] on button "Save File" at bounding box center [415, 542] width 216 height 29
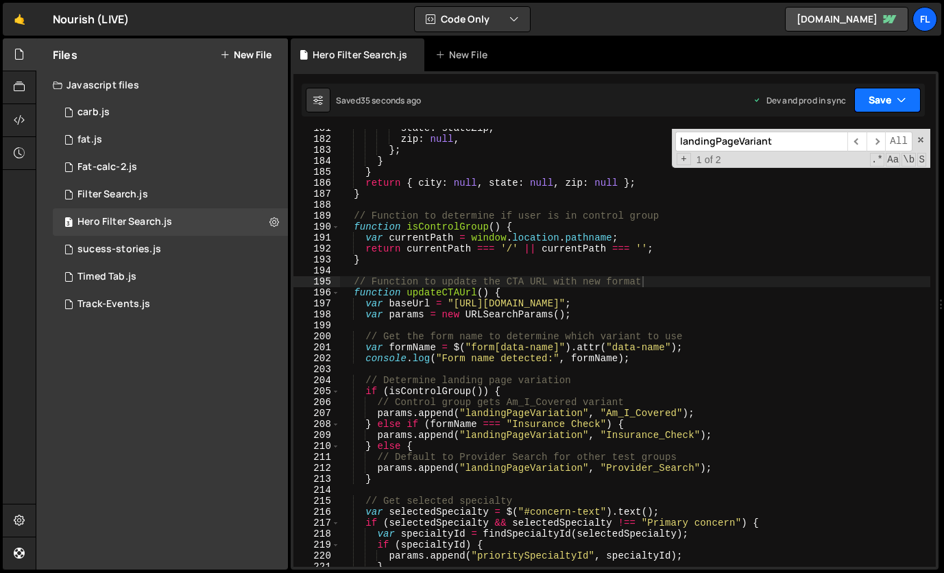
click at [874, 103] on button "Save" at bounding box center [887, 100] width 66 height 25
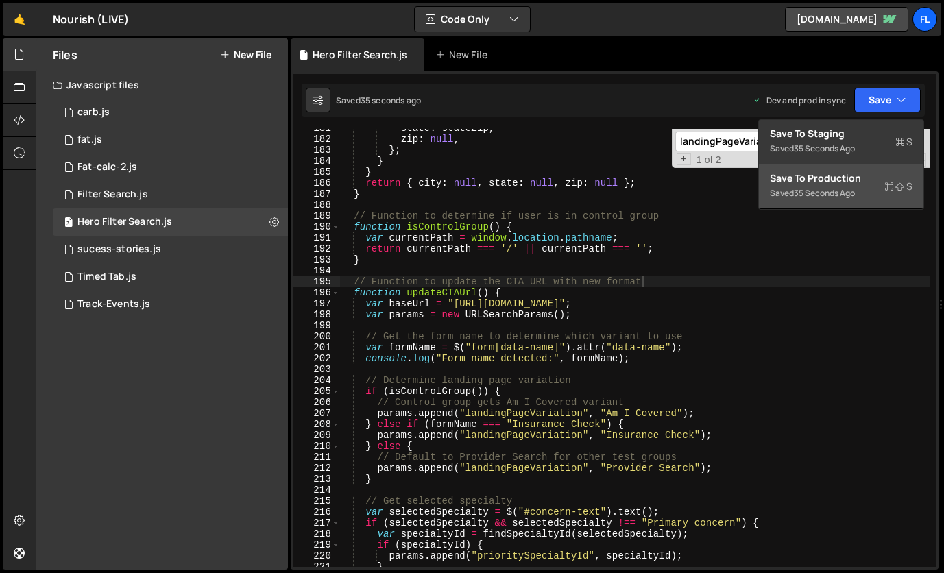
click at [865, 185] on div "Saved 35 seconds ago" at bounding box center [841, 193] width 143 height 16
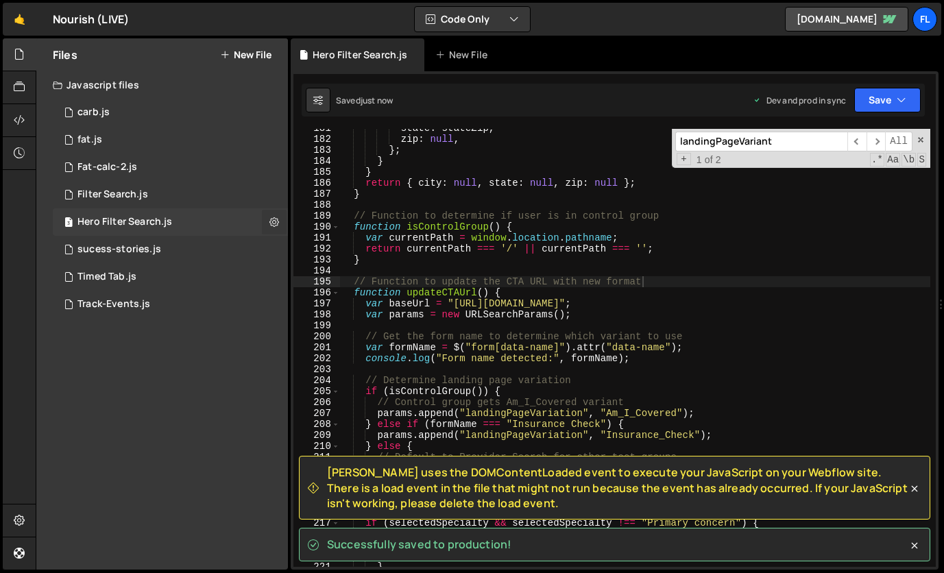
click at [276, 228] on button at bounding box center [274, 222] width 25 height 25
type input "Hero Filter Search"
radio input "true"
checkbox input "true"
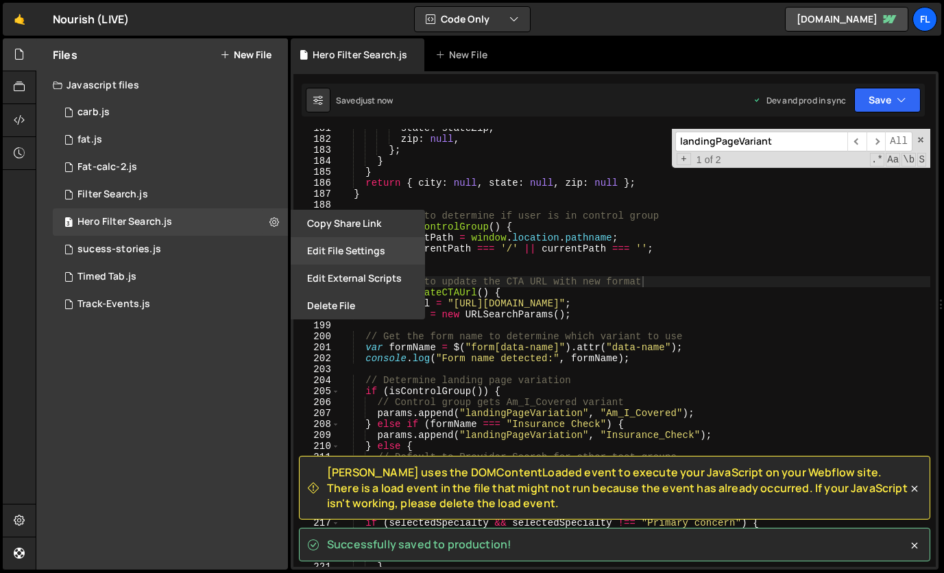
click at [367, 254] on button "Edit File Settings" at bounding box center [358, 250] width 134 height 27
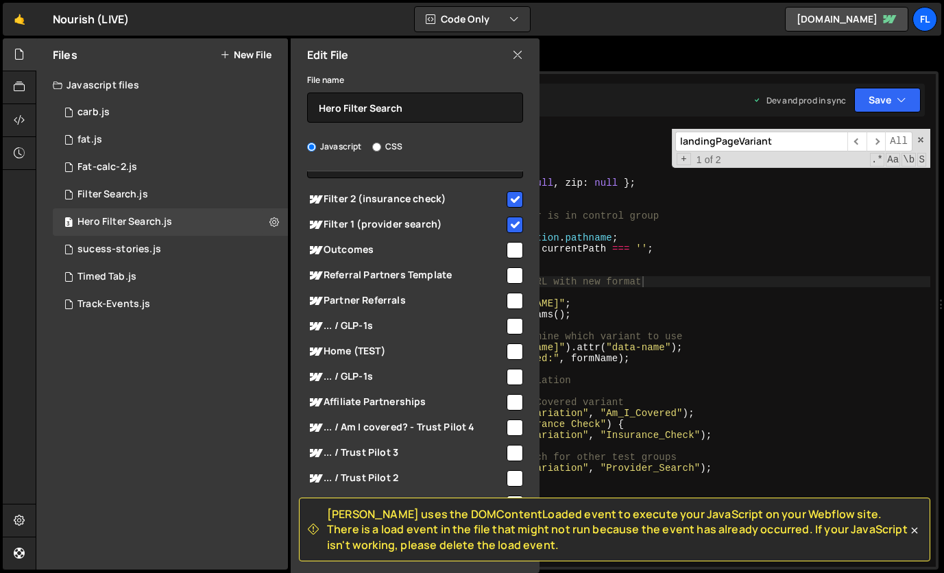
scroll to position [0, 0]
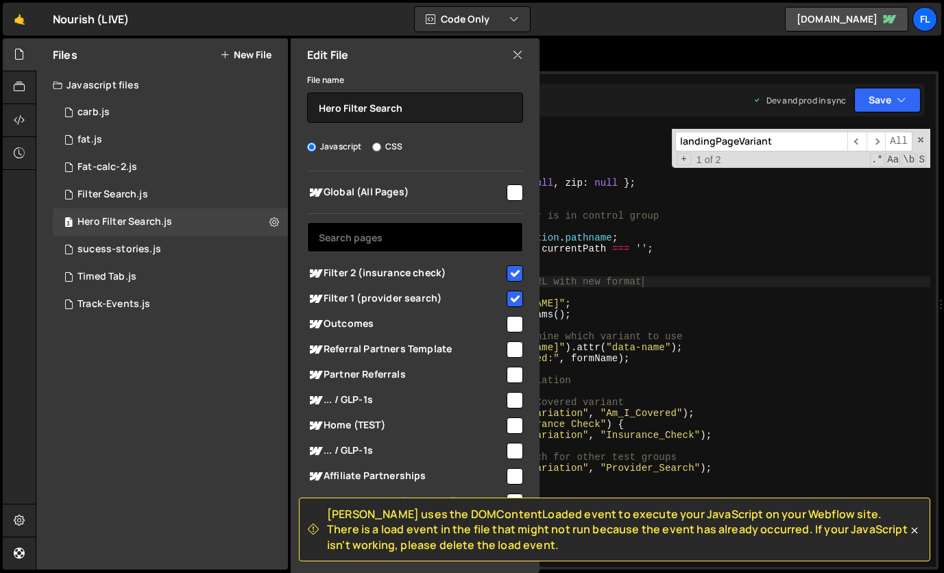
drag, startPoint x: 407, startPoint y: 232, endPoint x: 397, endPoint y: 241, distance: 13.6
click at [407, 232] on input "text" at bounding box center [415, 237] width 216 height 30
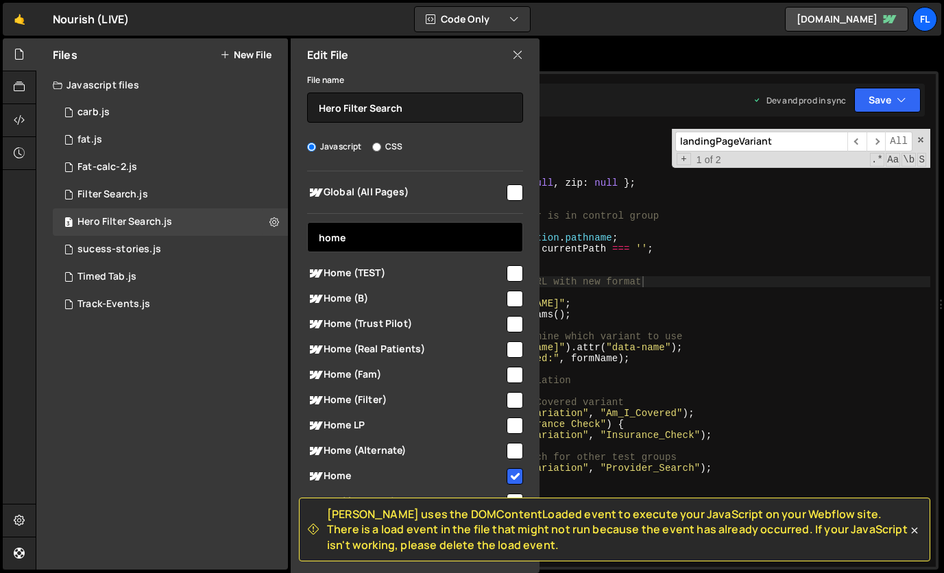
type input "home"
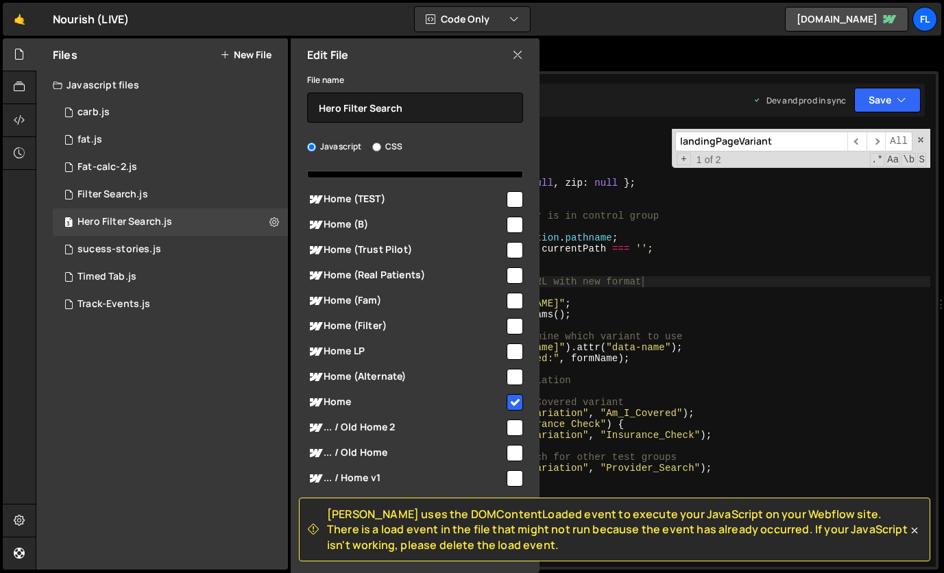
scroll to position [66, 0]
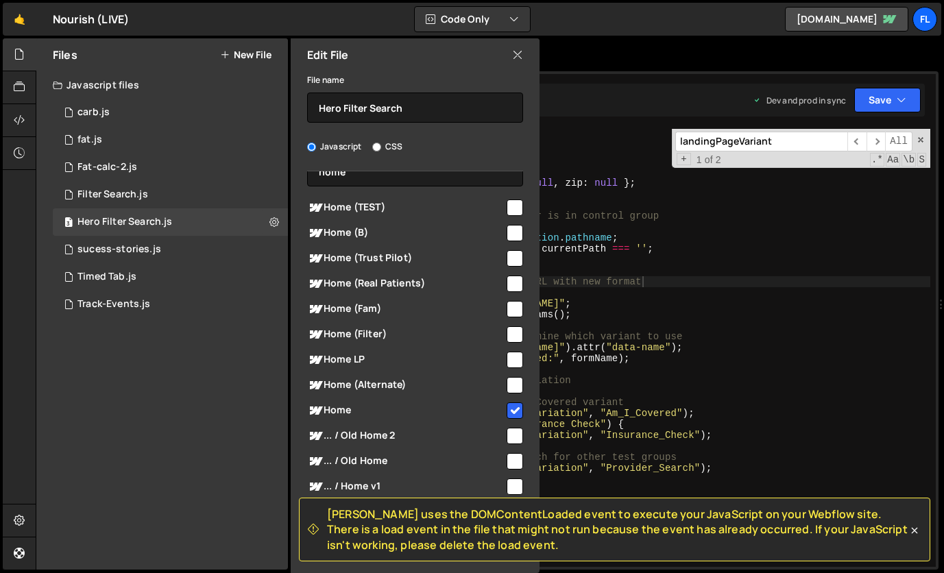
click at [510, 413] on input "checkbox" at bounding box center [515, 410] width 16 height 16
checkbox input "false"
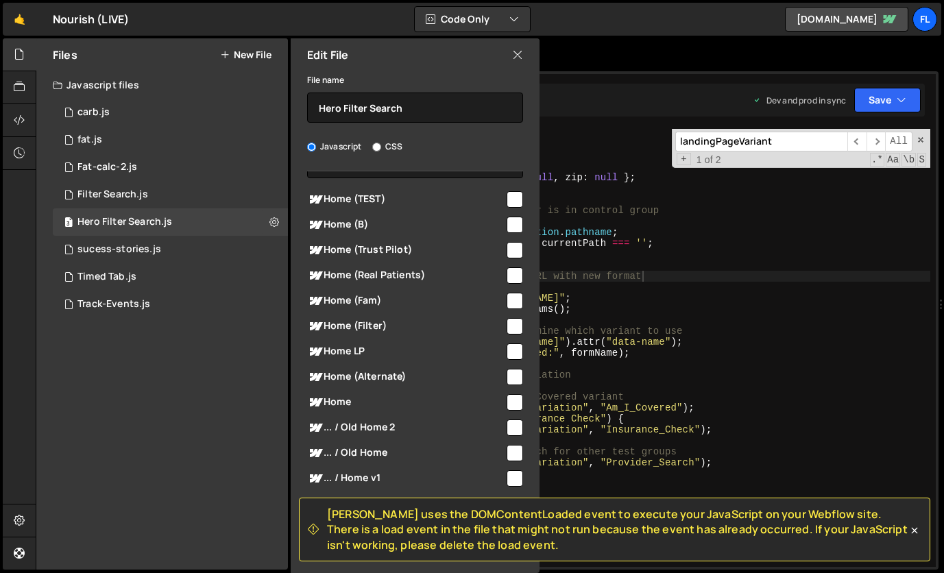
scroll to position [1986, 0]
click at [917, 539] on div "Slater uses the DOMContentLoaded event to execute your JavaScript on your Webfl…" at bounding box center [614, 530] width 631 height 64
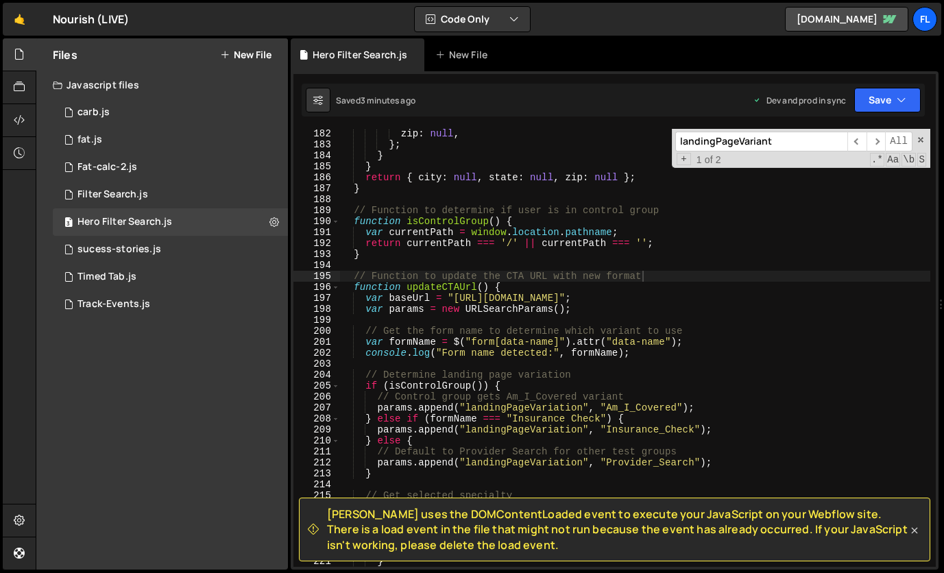
click at [912, 529] on icon at bounding box center [915, 531] width 14 height 14
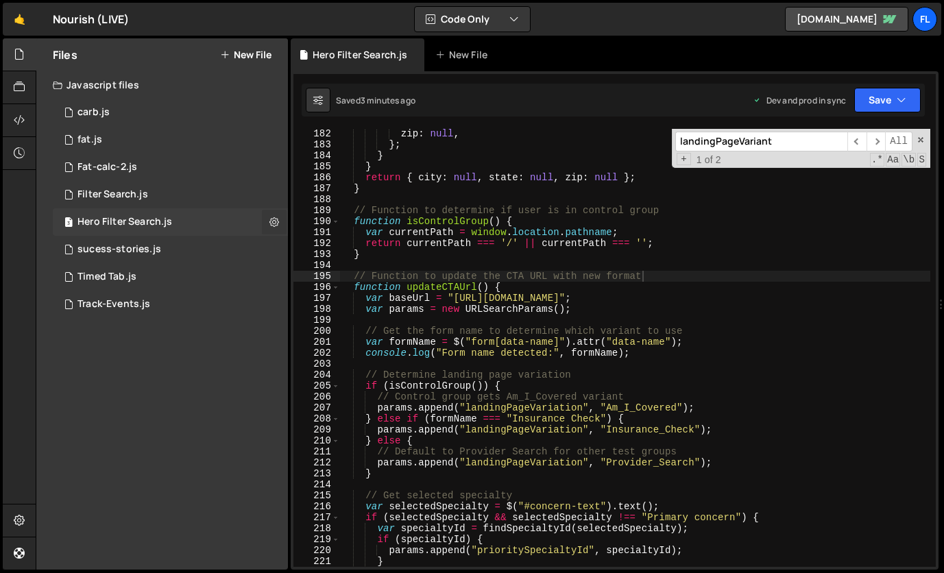
click at [269, 217] on icon at bounding box center [274, 221] width 10 height 13
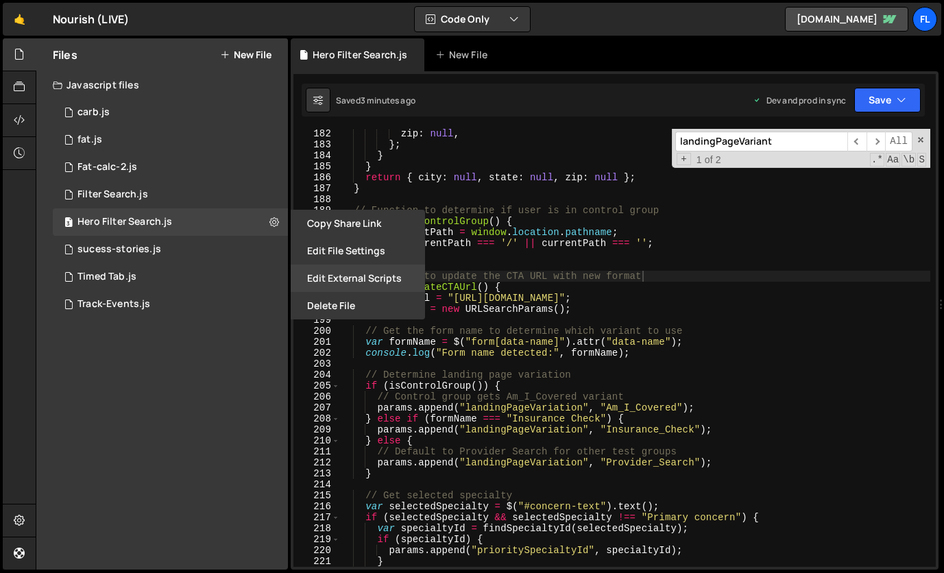
click at [377, 275] on button "Edit External Scripts" at bounding box center [358, 278] width 134 height 27
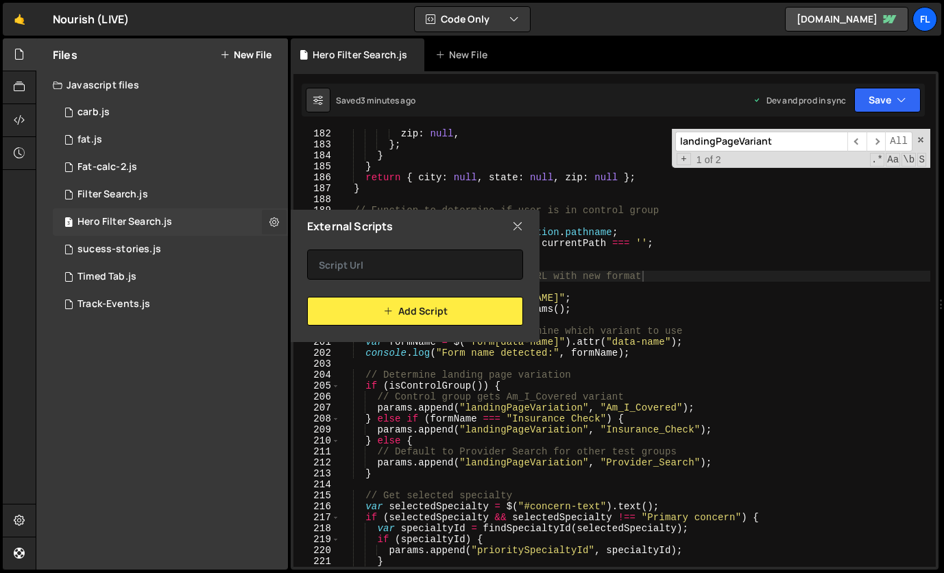
click at [274, 219] on icon at bounding box center [274, 221] width 10 height 13
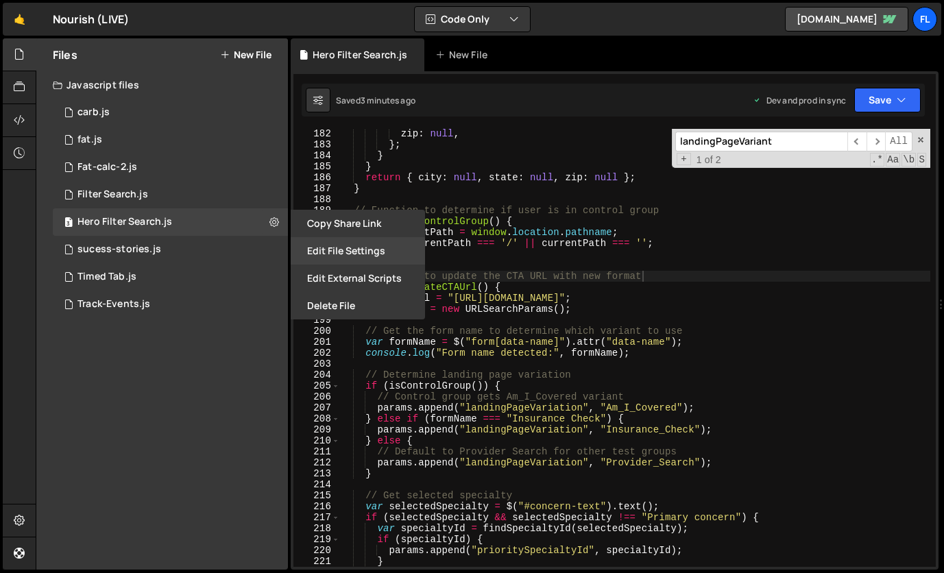
click at [327, 247] on button "Edit File Settings" at bounding box center [358, 250] width 134 height 27
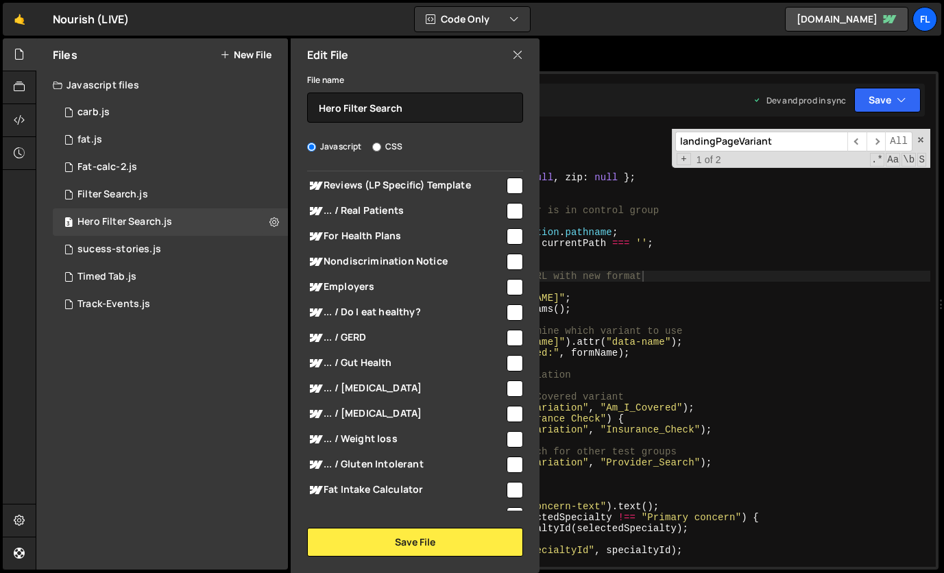
scroll to position [978, 0]
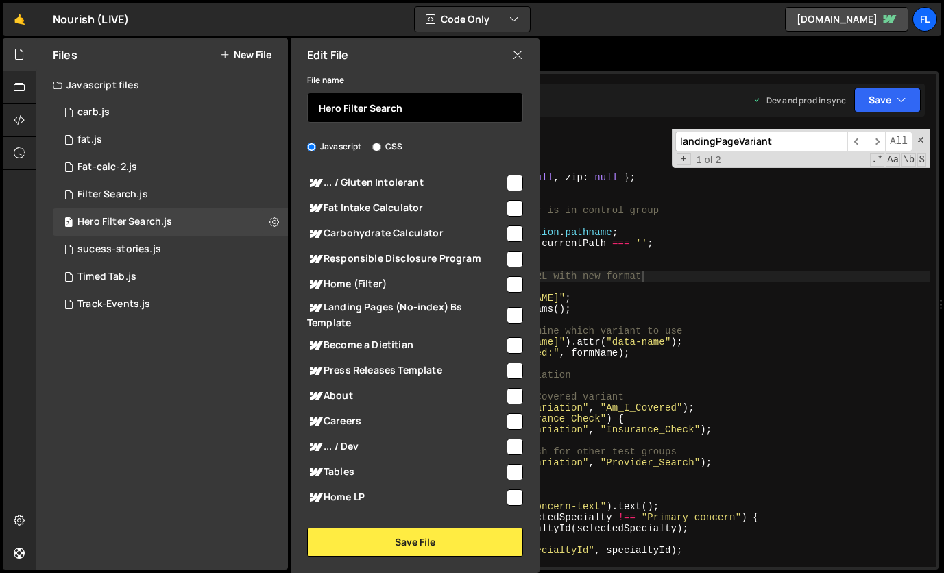
click at [373, 108] on input "Hero Filter Search" at bounding box center [415, 108] width 216 height 30
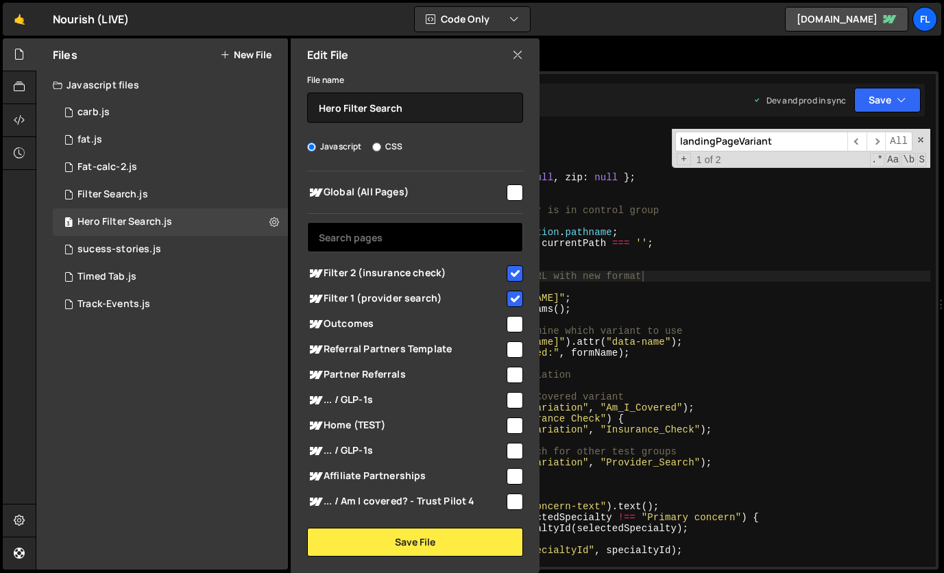
click at [375, 234] on input "text" at bounding box center [415, 237] width 216 height 30
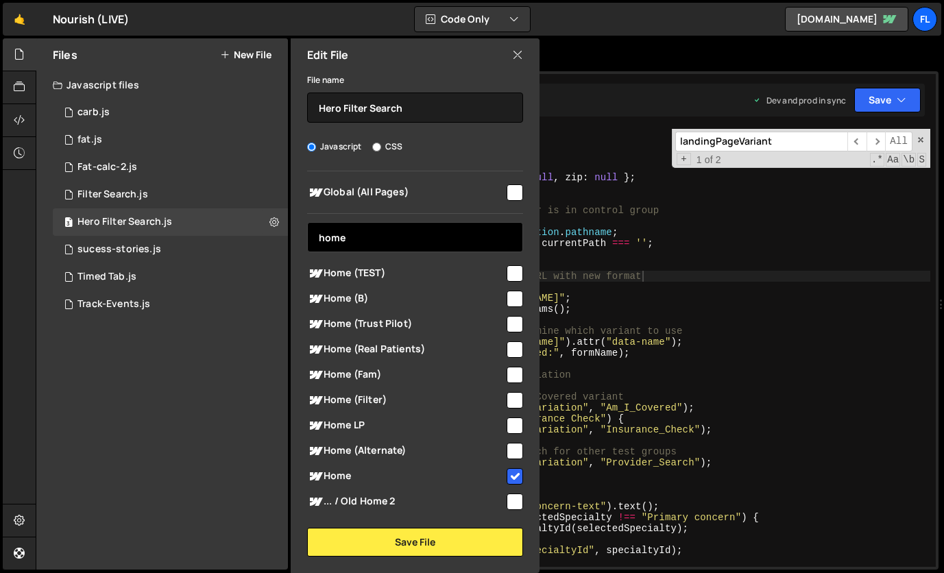
type input "home"
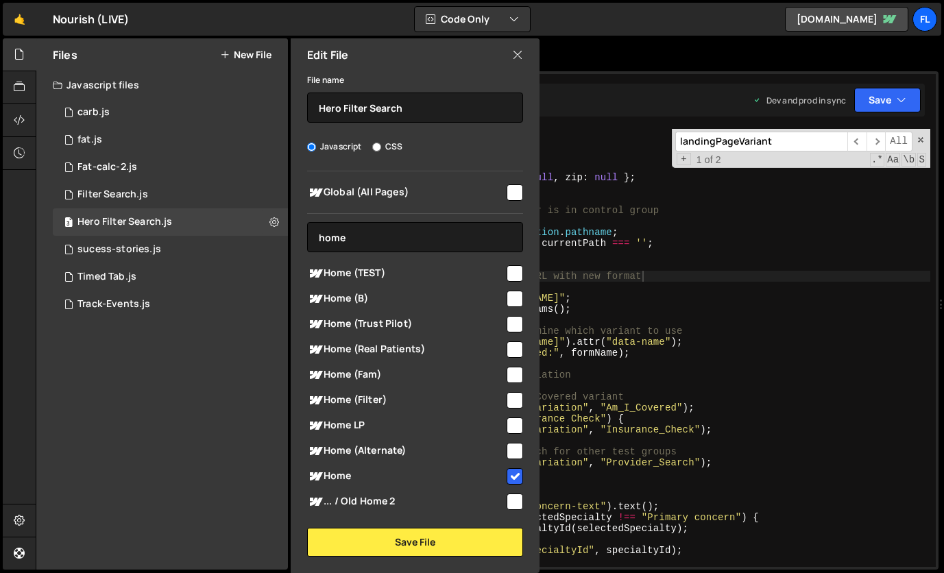
click at [511, 471] on input "checkbox" at bounding box center [515, 476] width 16 height 16
checkbox input "false"
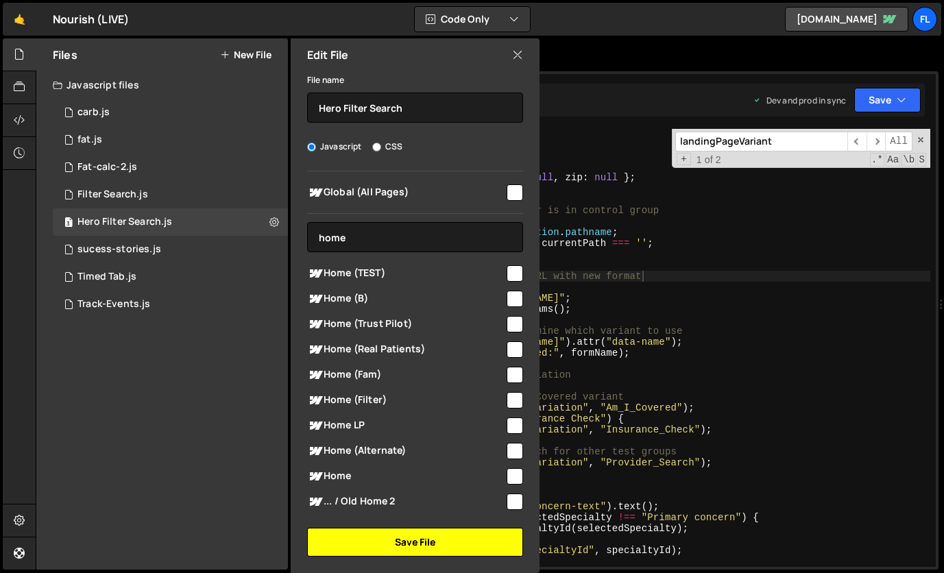
click at [485, 548] on button "Save File" at bounding box center [415, 542] width 216 height 29
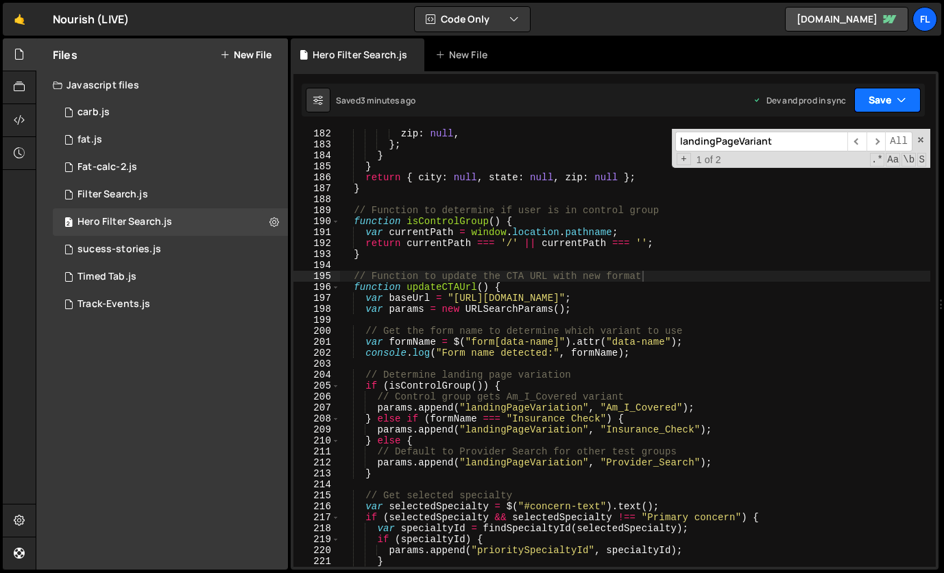
click at [910, 101] on button "Save" at bounding box center [887, 100] width 66 height 25
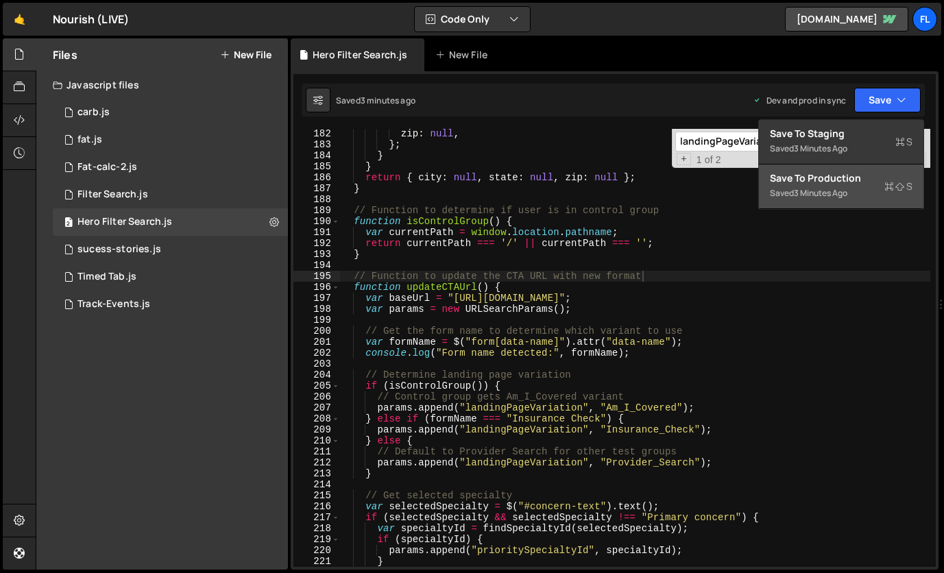
click at [845, 187] on div "3 minutes ago" at bounding box center [820, 193] width 53 height 12
